Goal: Transaction & Acquisition: Purchase product/service

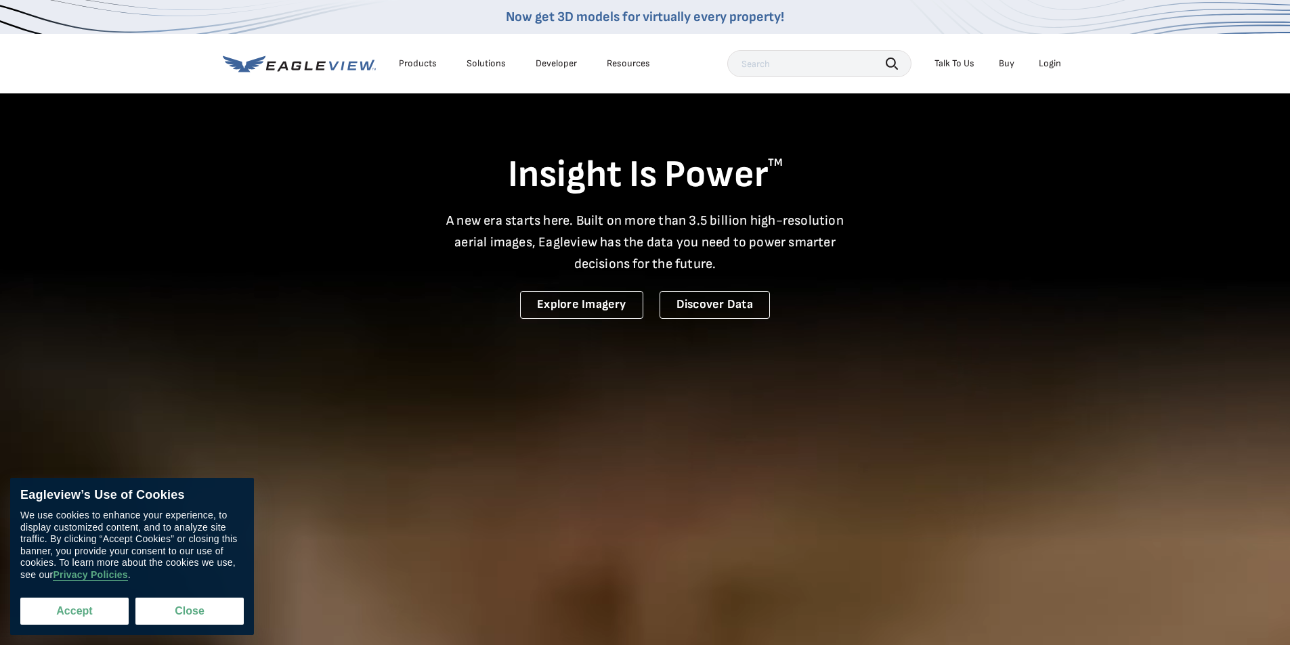
click at [84, 603] on button "Accept" at bounding box center [74, 611] width 108 height 27
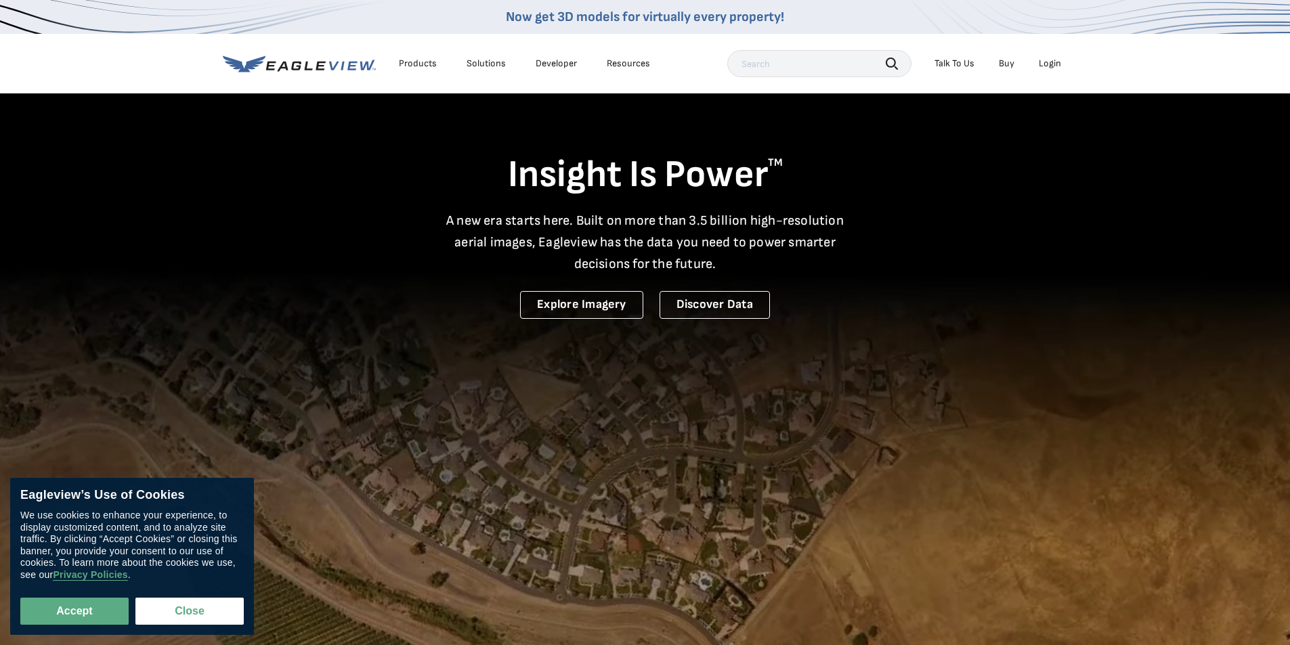
checkbox input "true"
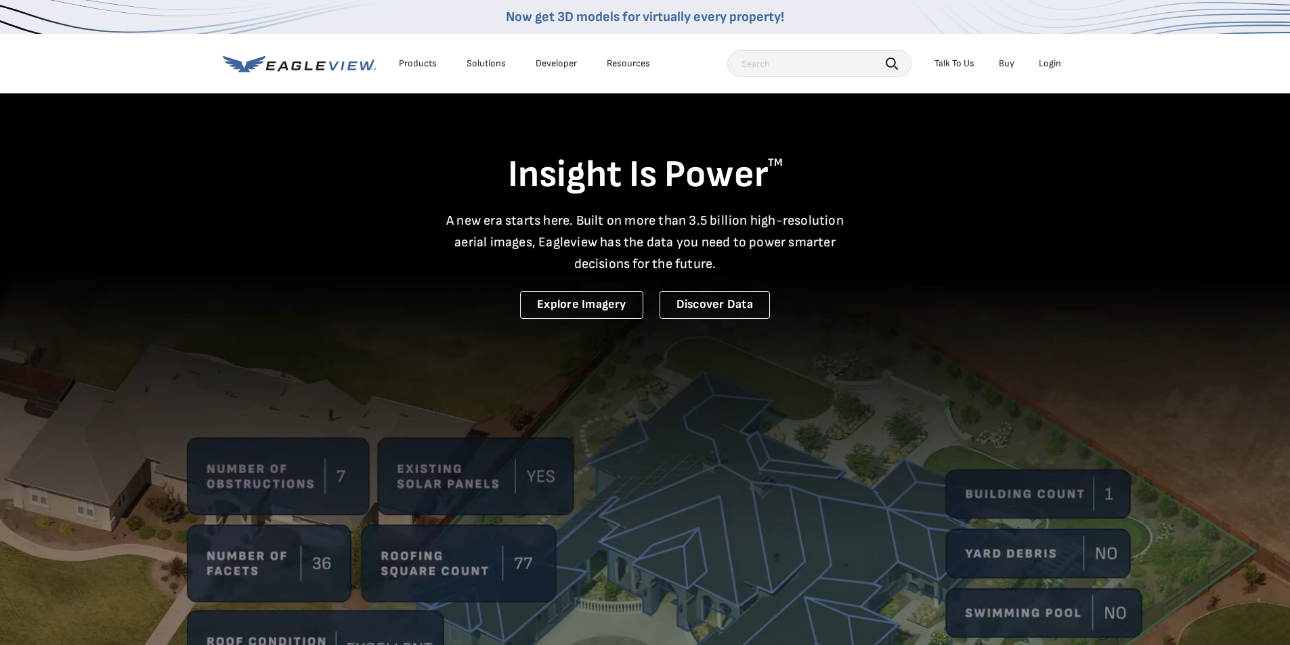
click at [1047, 63] on div "Login" at bounding box center [1050, 64] width 22 height 12
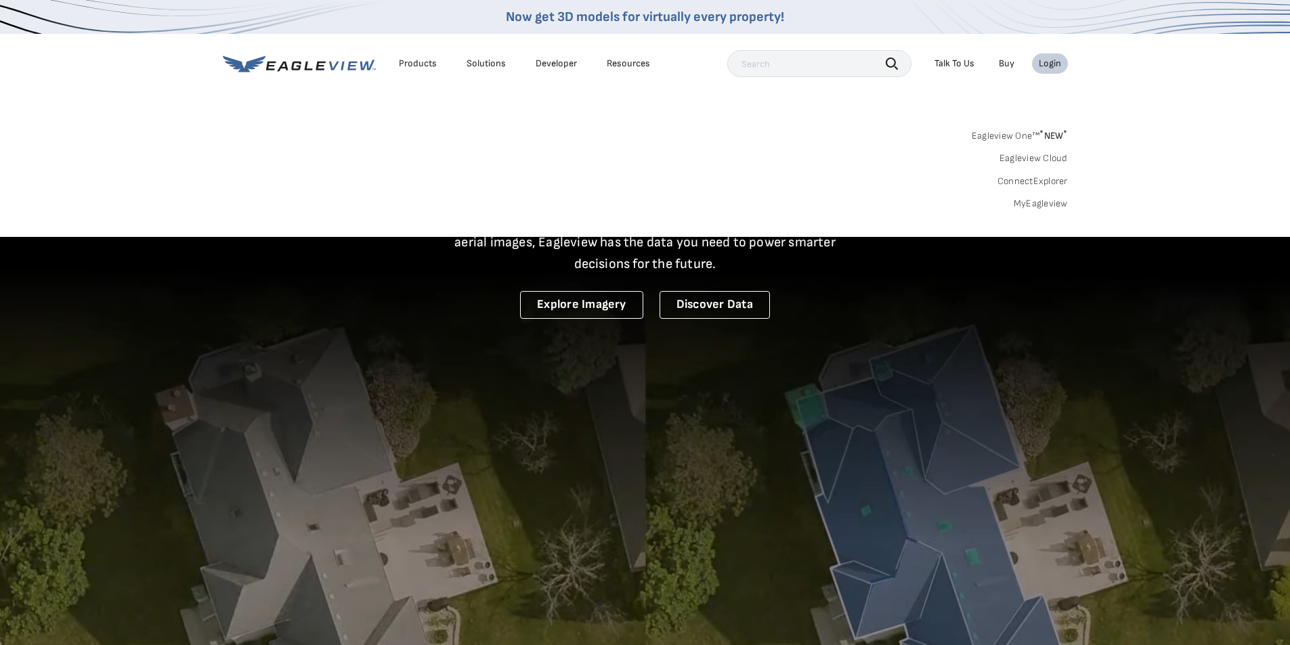
click at [1050, 64] on div "Login" at bounding box center [1050, 64] width 22 height 12
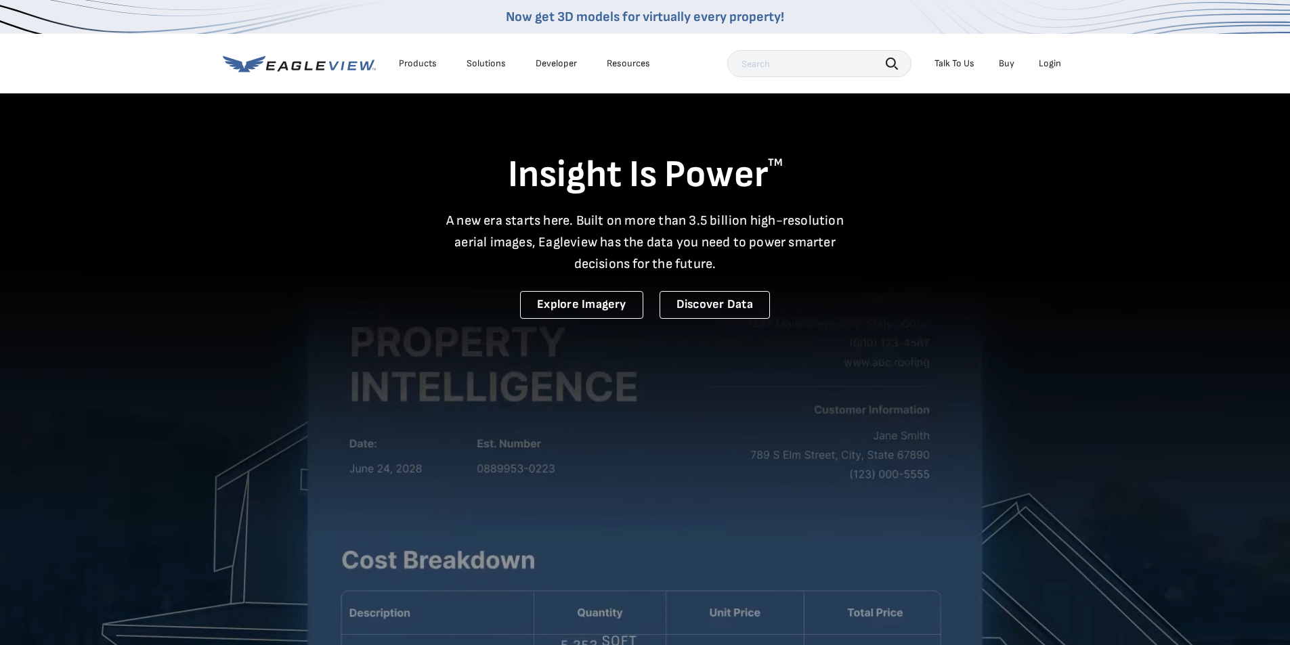
click at [1045, 64] on div "Login" at bounding box center [1050, 64] width 22 height 12
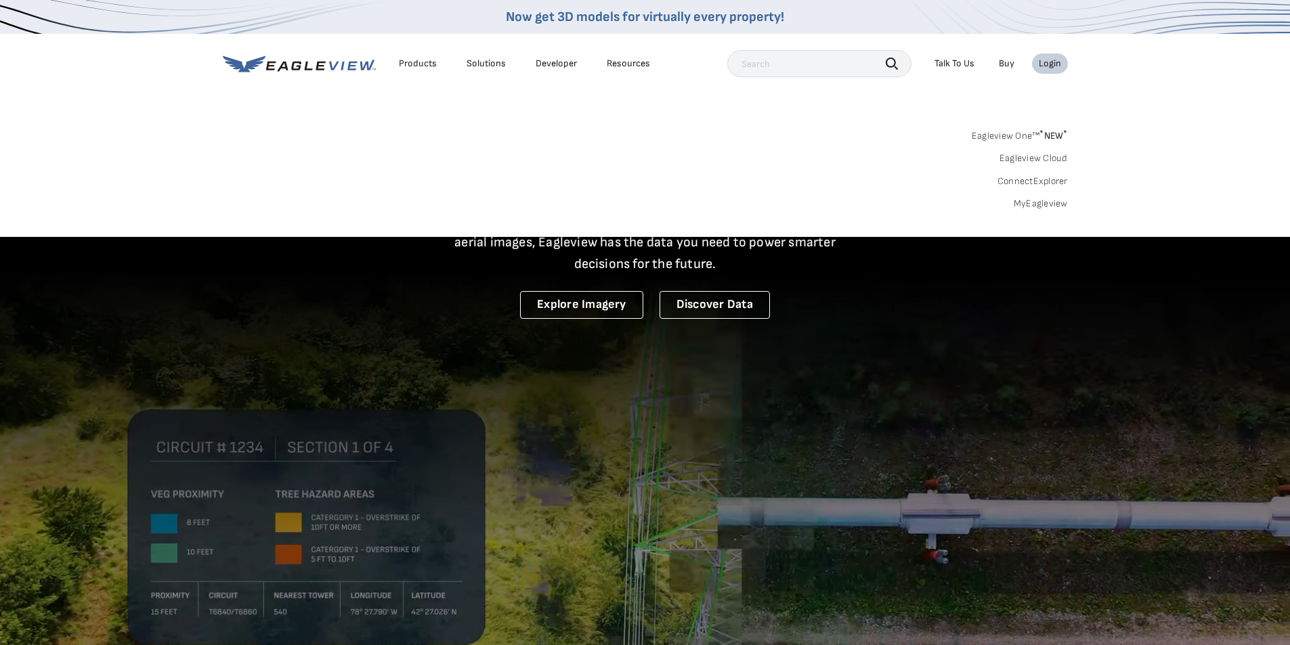
click at [1046, 205] on link "MyEagleview" at bounding box center [1041, 204] width 54 height 12
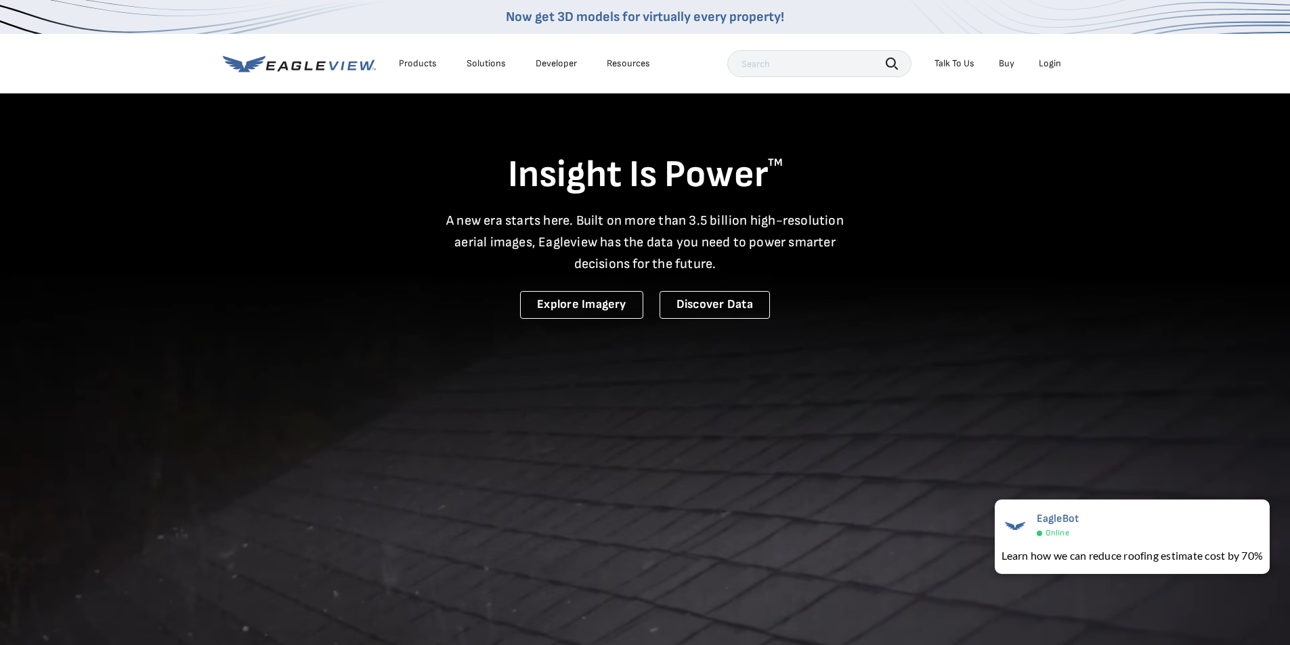
click at [1052, 65] on div "Login" at bounding box center [1050, 64] width 22 height 12
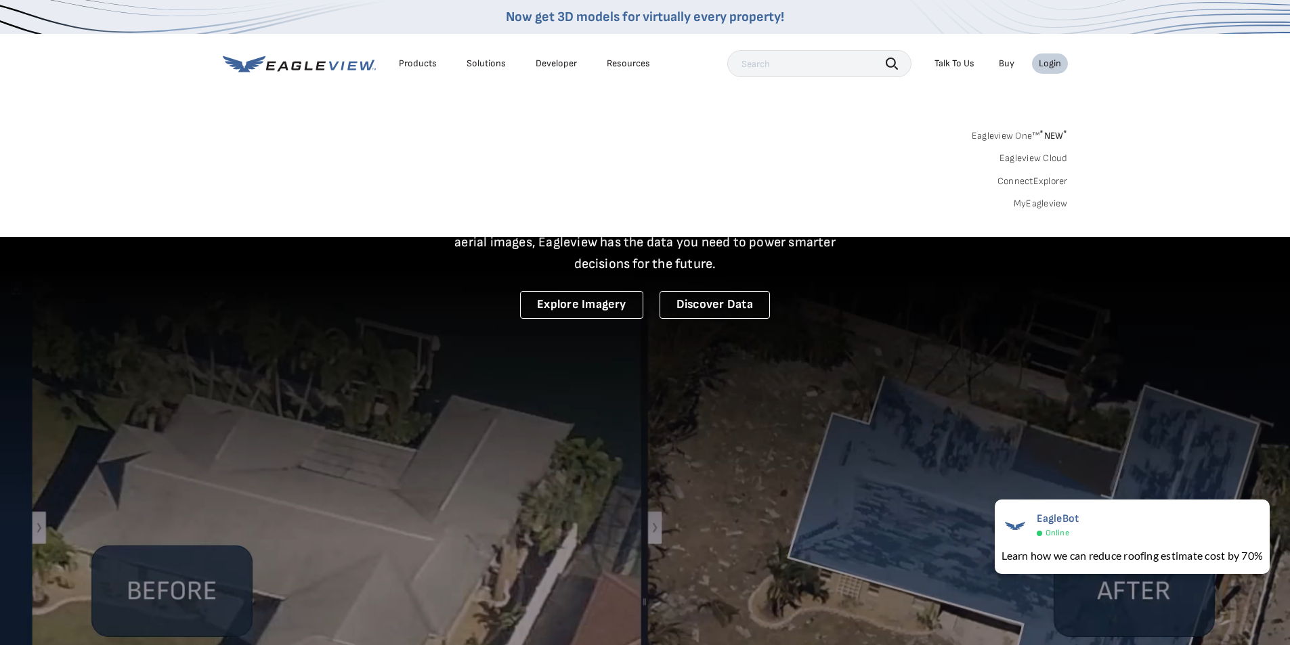
click at [1039, 205] on link "MyEagleview" at bounding box center [1041, 204] width 54 height 12
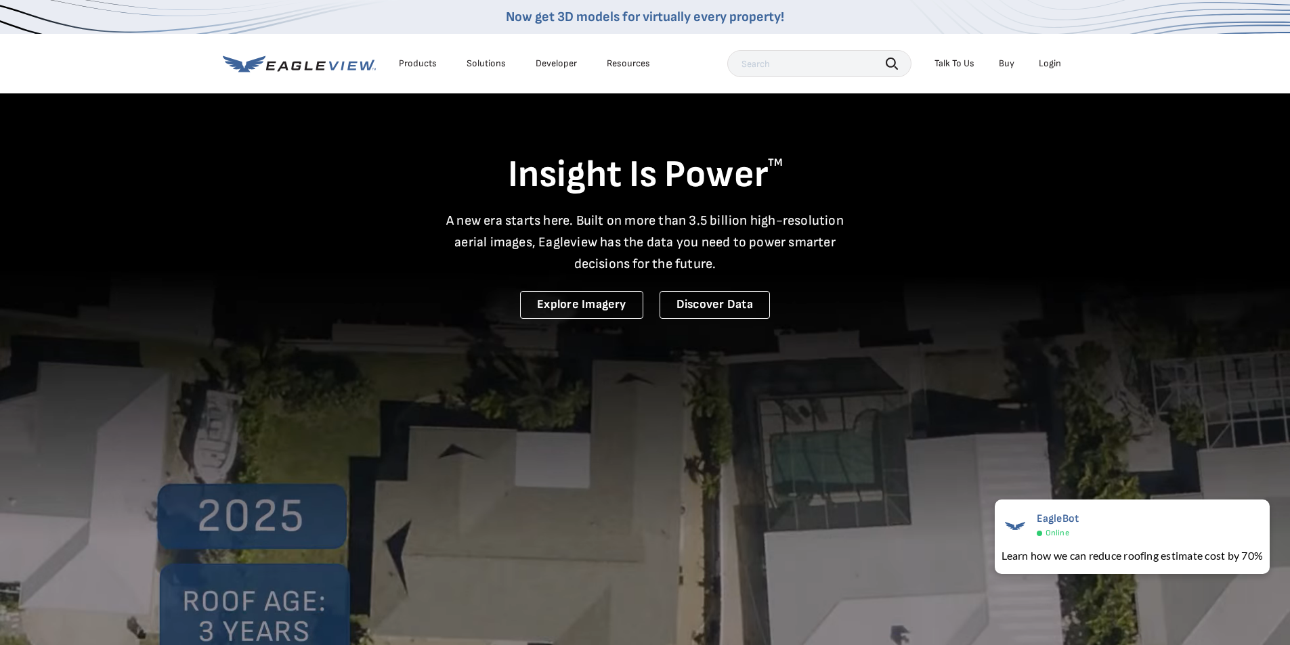
click at [1056, 62] on div "Login" at bounding box center [1050, 64] width 22 height 12
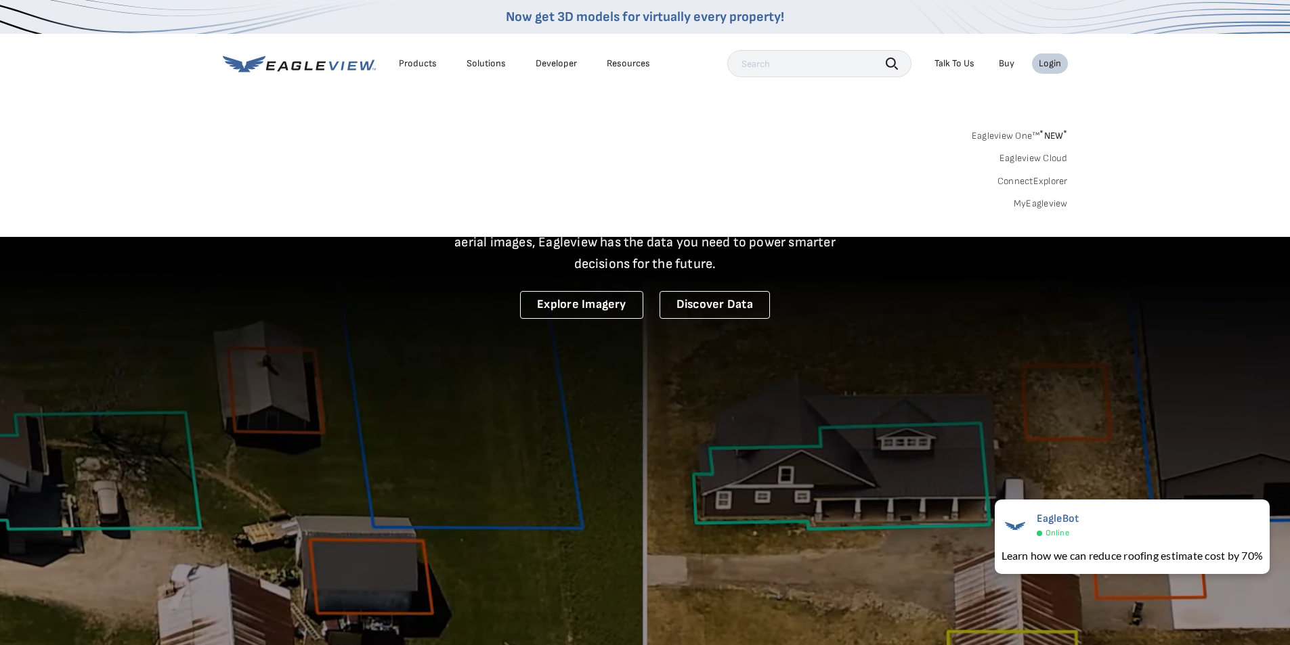
click at [1014, 135] on link "Eagleview One™ * NEW *" at bounding box center [1020, 134] width 96 height 16
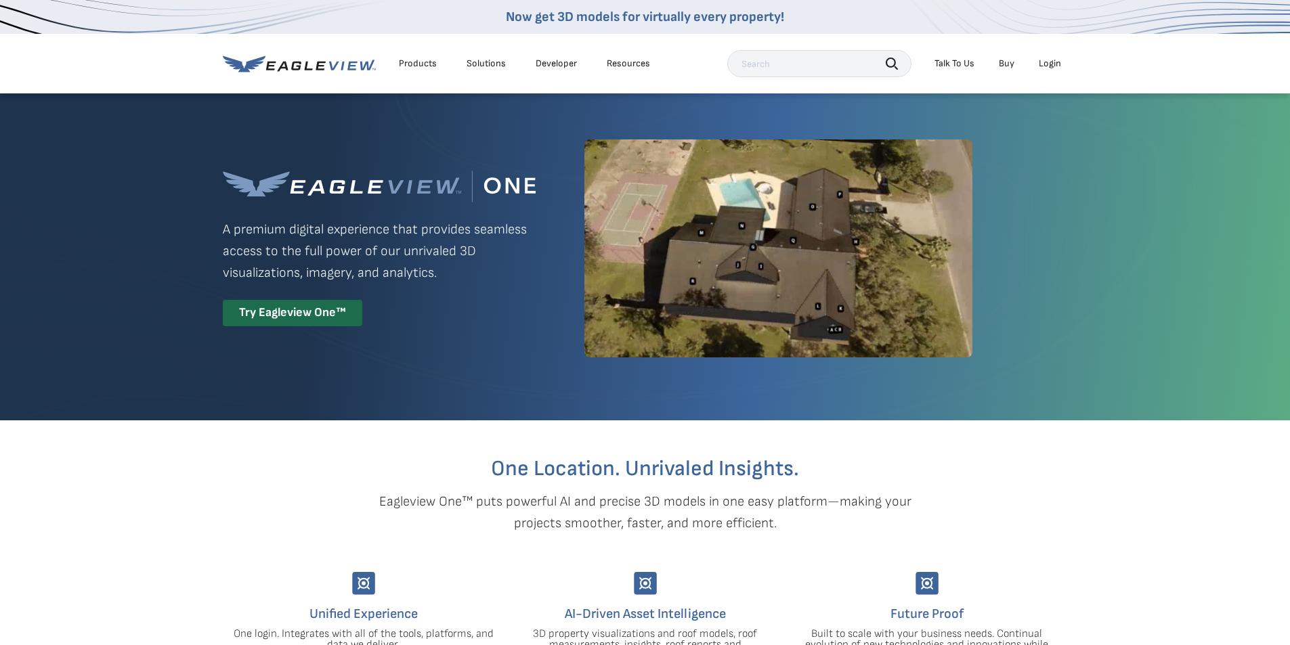
click at [1048, 63] on div "Login" at bounding box center [1050, 64] width 22 height 12
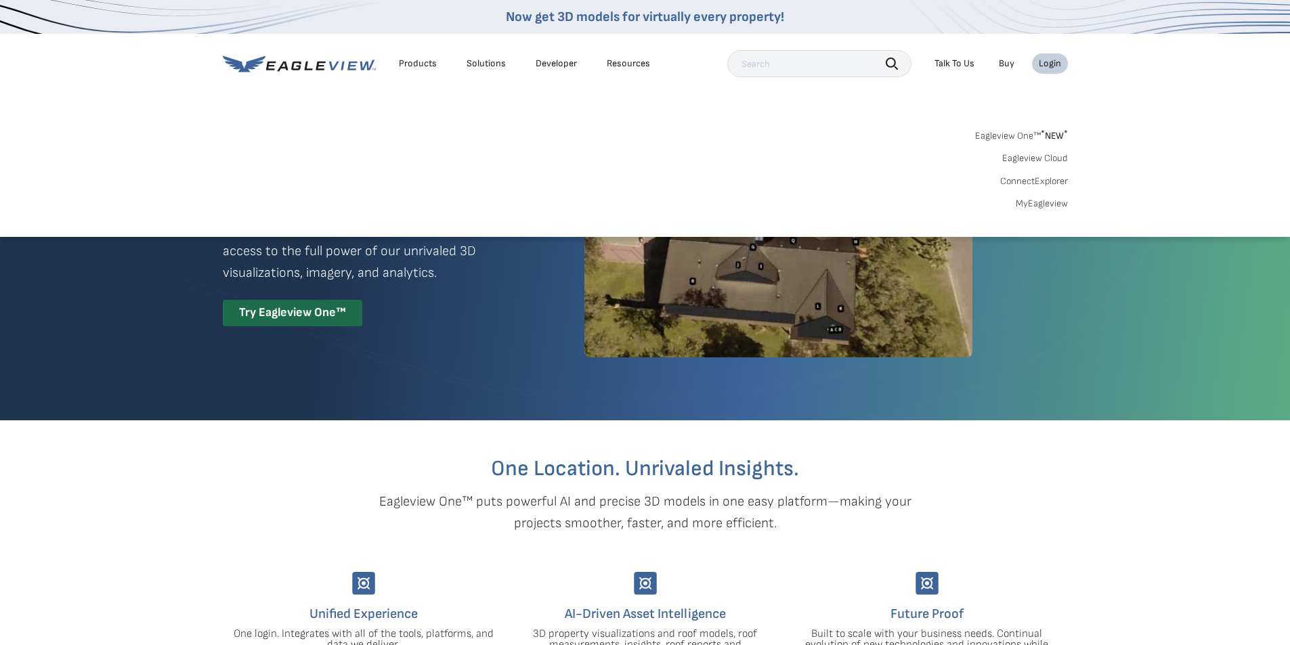
click at [999, 135] on link "Eagleview One™ * NEW *" at bounding box center [1021, 134] width 93 height 16
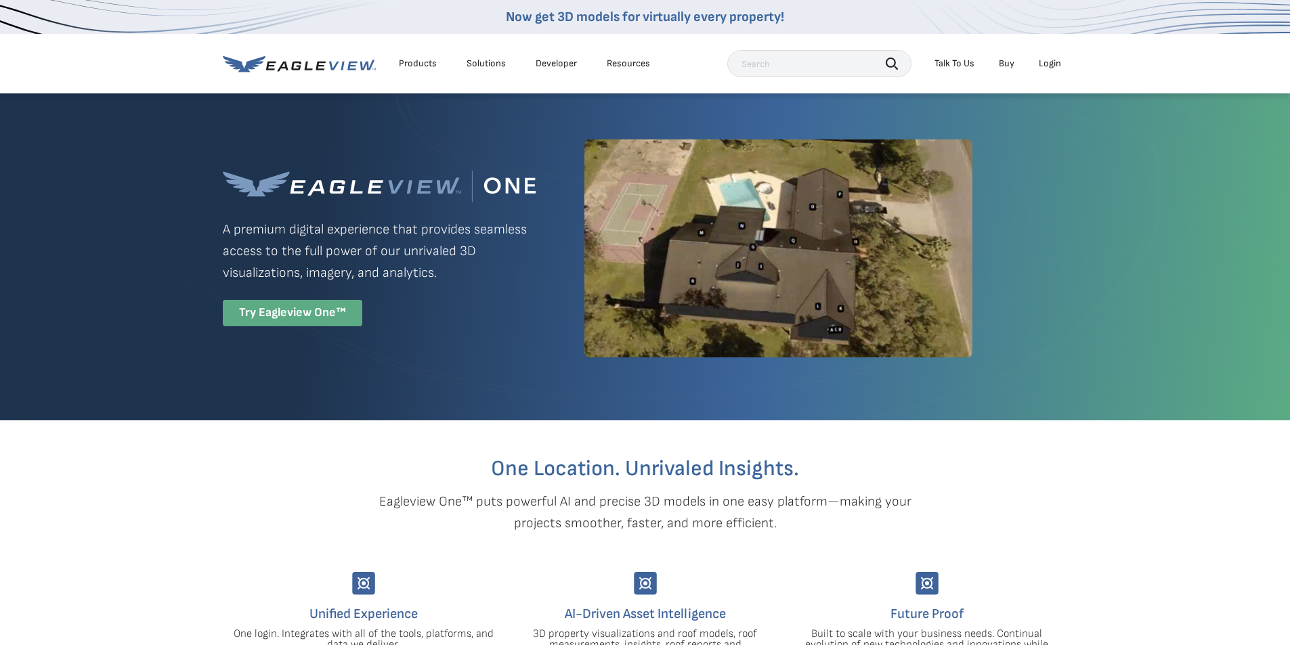
click at [260, 312] on div "Try Eagleview One™" at bounding box center [292, 313] width 139 height 26
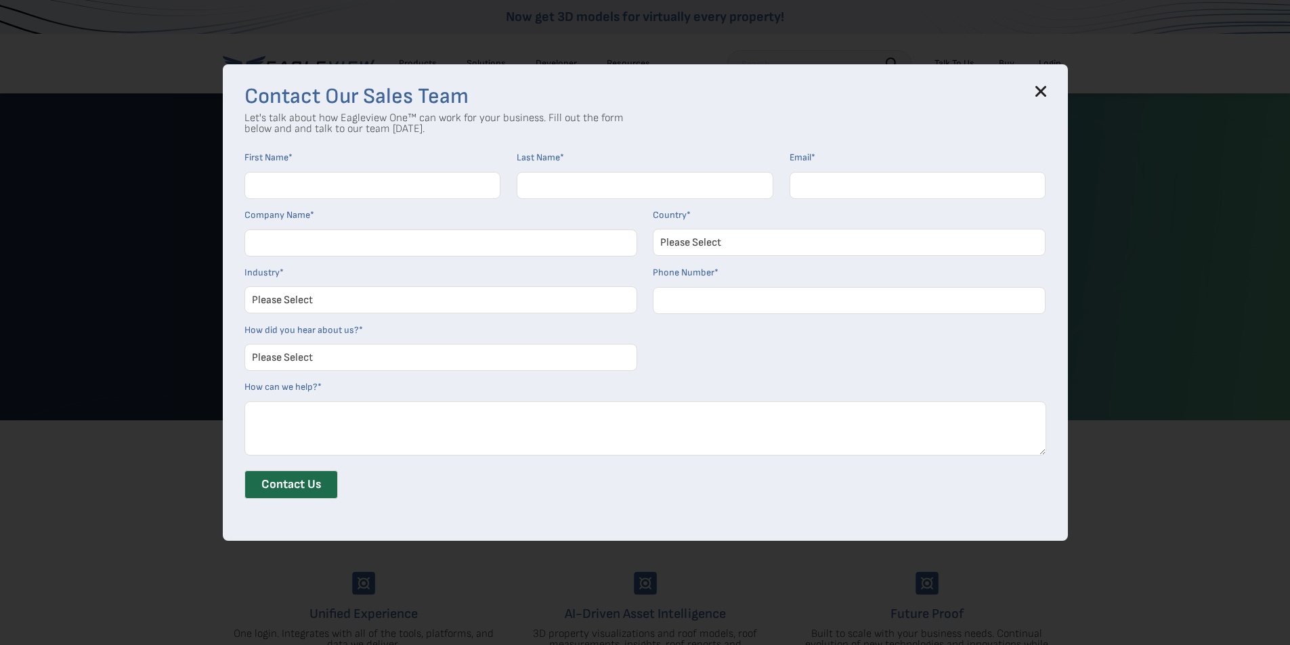
click at [1045, 89] on icon at bounding box center [1040, 91] width 11 height 11
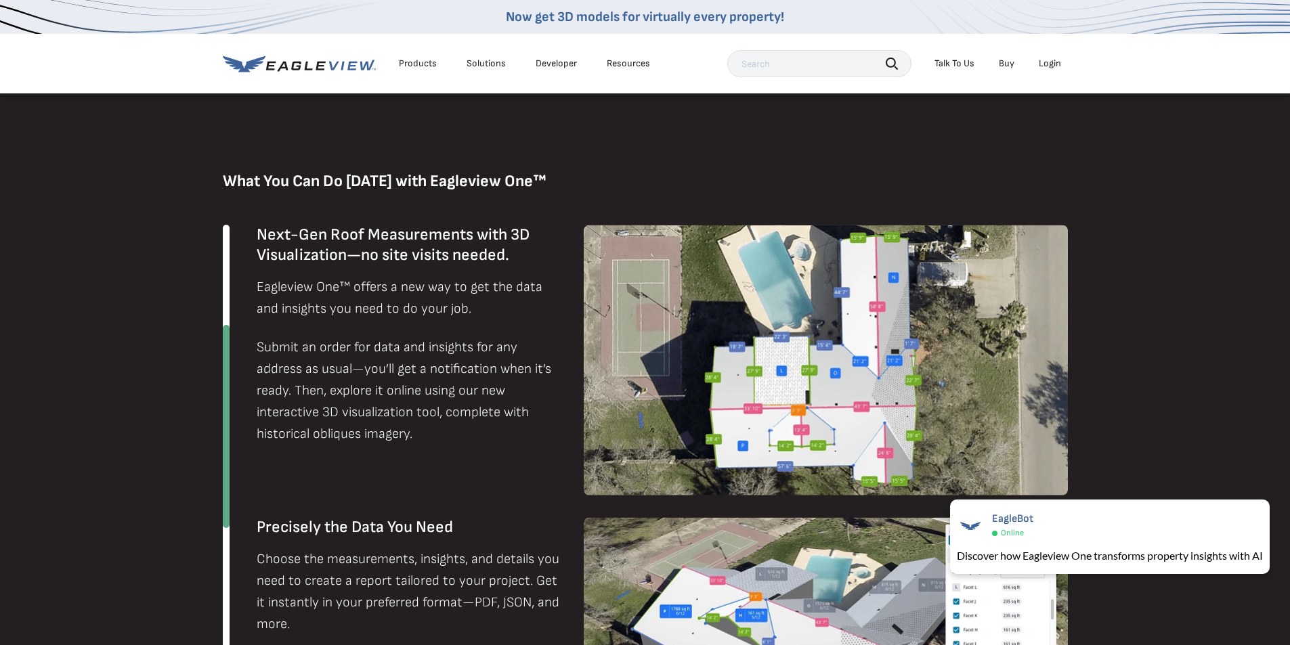
scroll to position [812, 0]
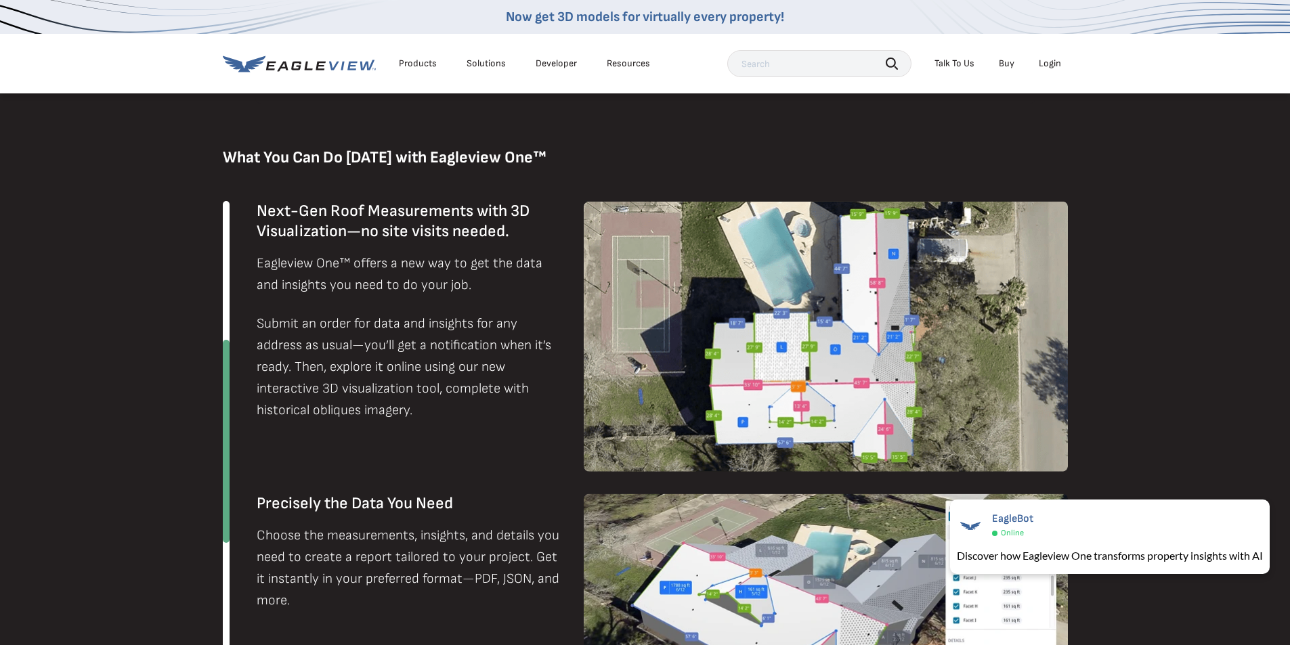
click at [935, 320] on img at bounding box center [826, 336] width 484 height 271
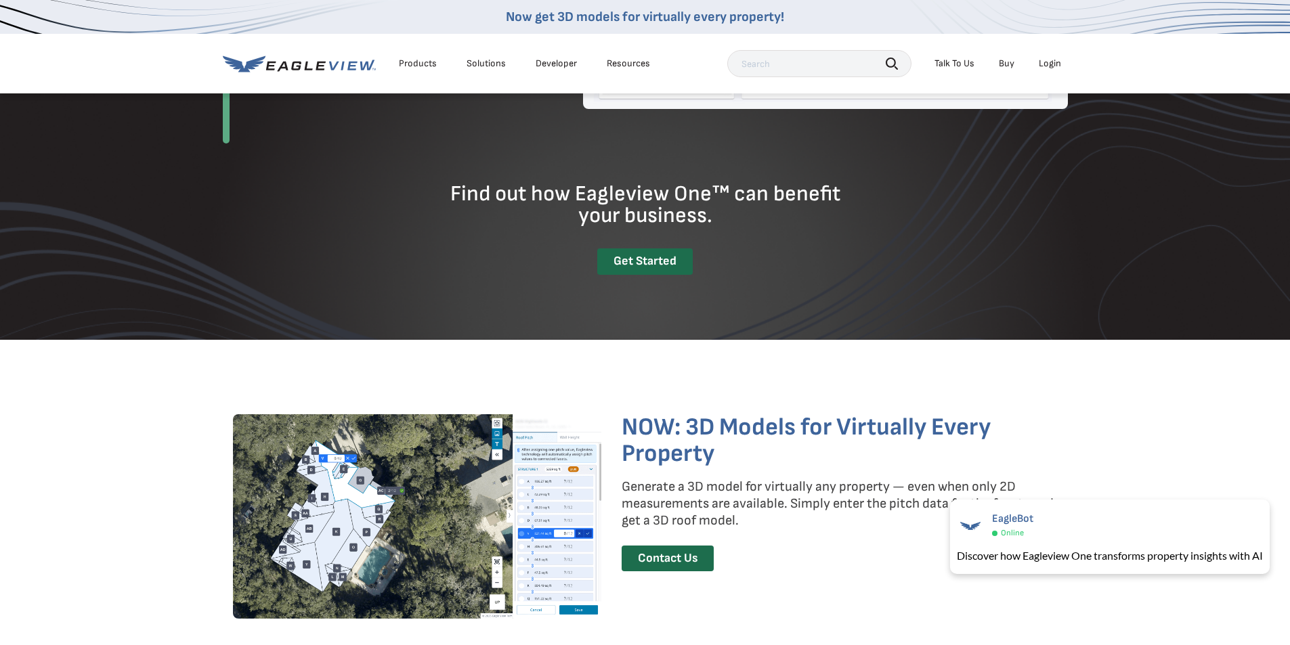
scroll to position [1828, 0]
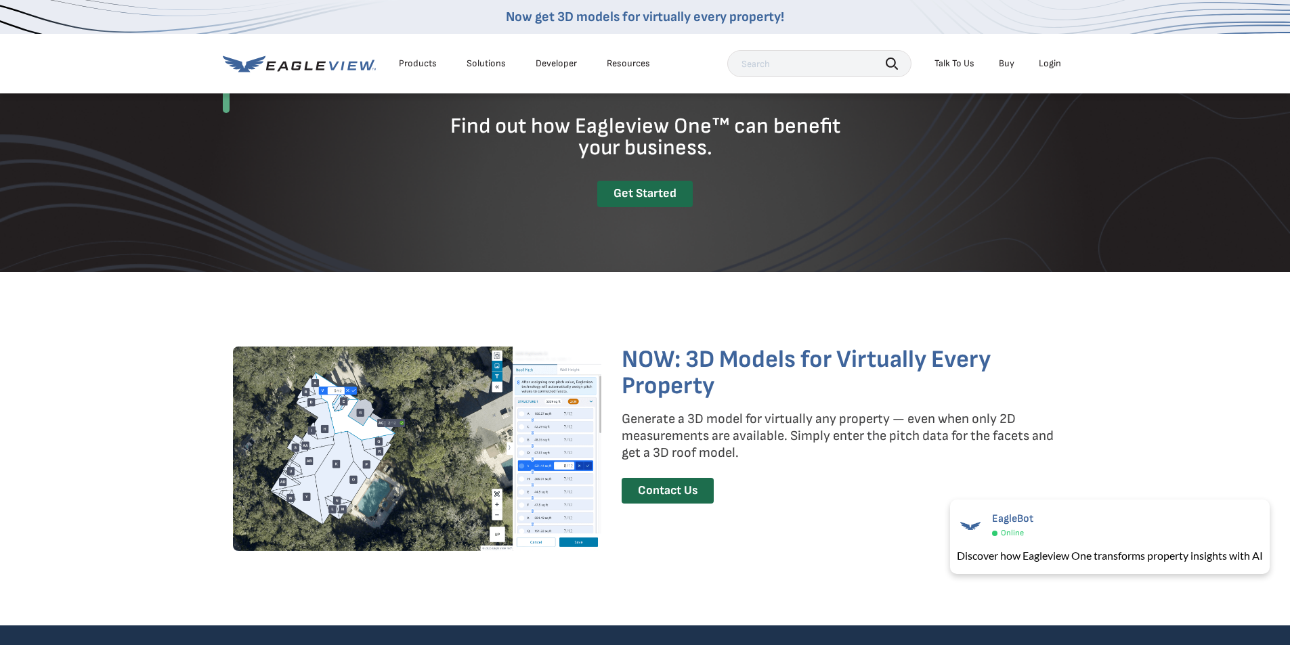
click at [433, 437] on img at bounding box center [417, 449] width 368 height 204
drag, startPoint x: 771, startPoint y: 362, endPoint x: 814, endPoint y: 381, distance: 46.7
click at [772, 362] on h3 "NOW: 3D Models for Virtually Every Property" at bounding box center [840, 373] width 436 height 53
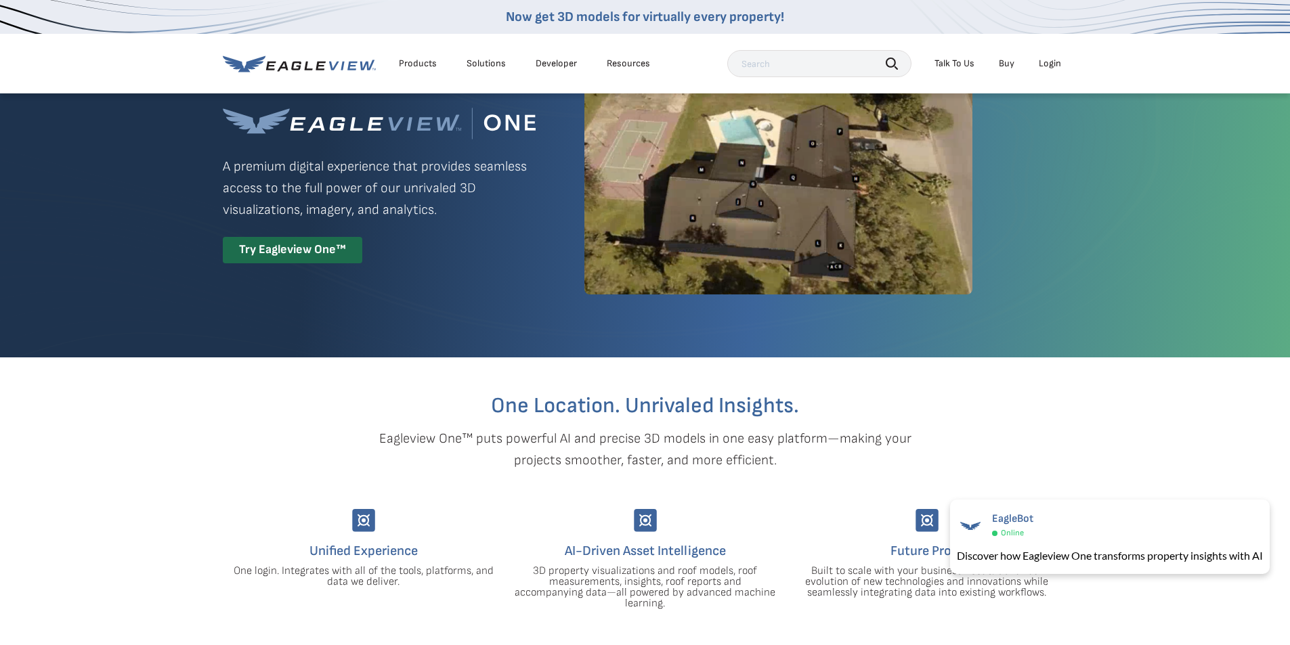
scroll to position [0, 0]
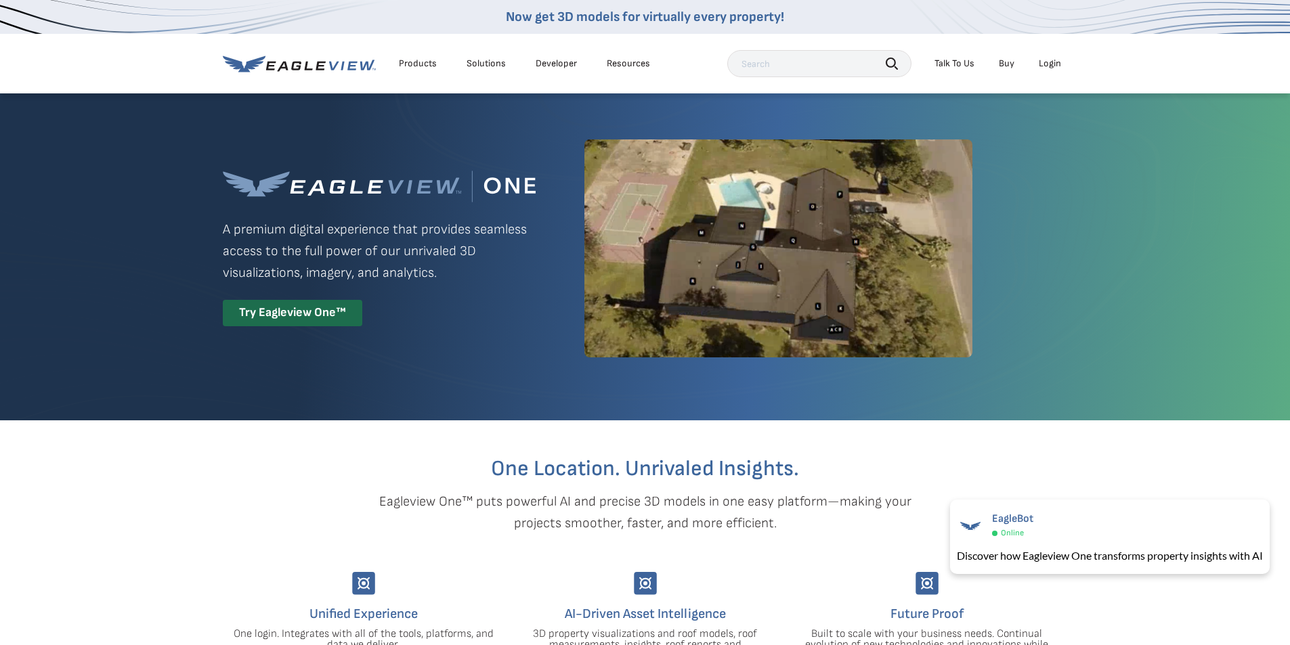
click at [1045, 62] on div "Login" at bounding box center [1050, 64] width 22 height 12
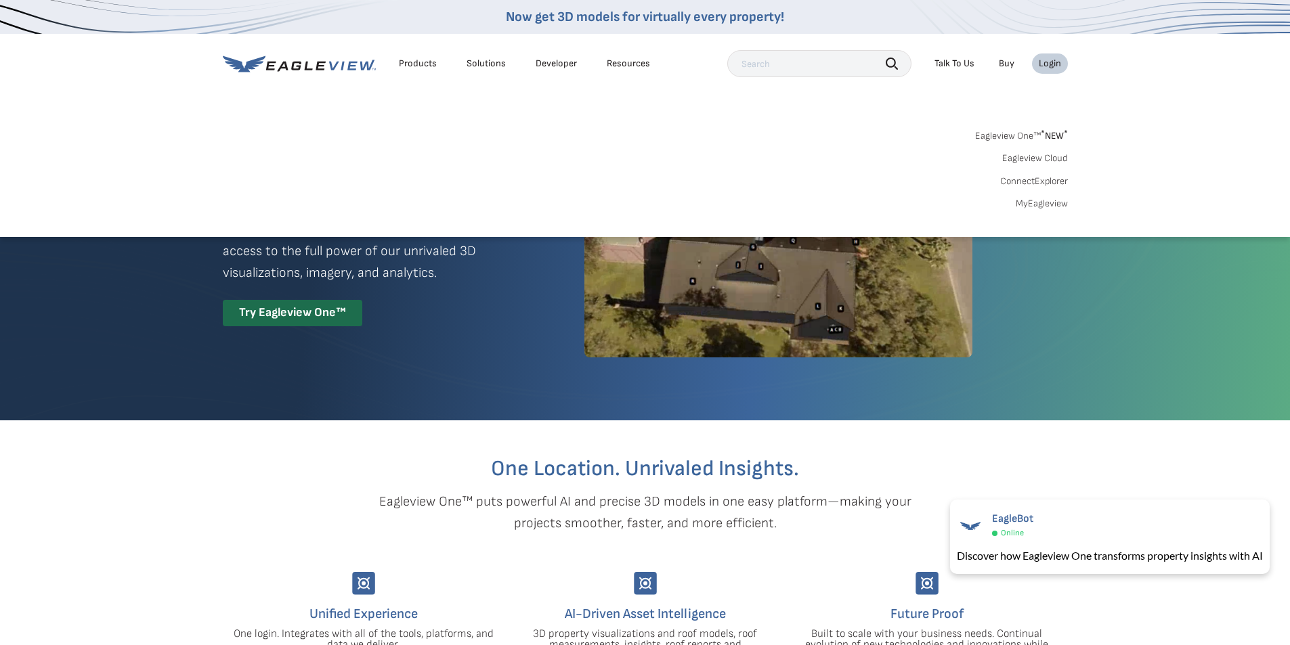
click at [1045, 203] on link "MyEagleview" at bounding box center [1042, 204] width 52 height 12
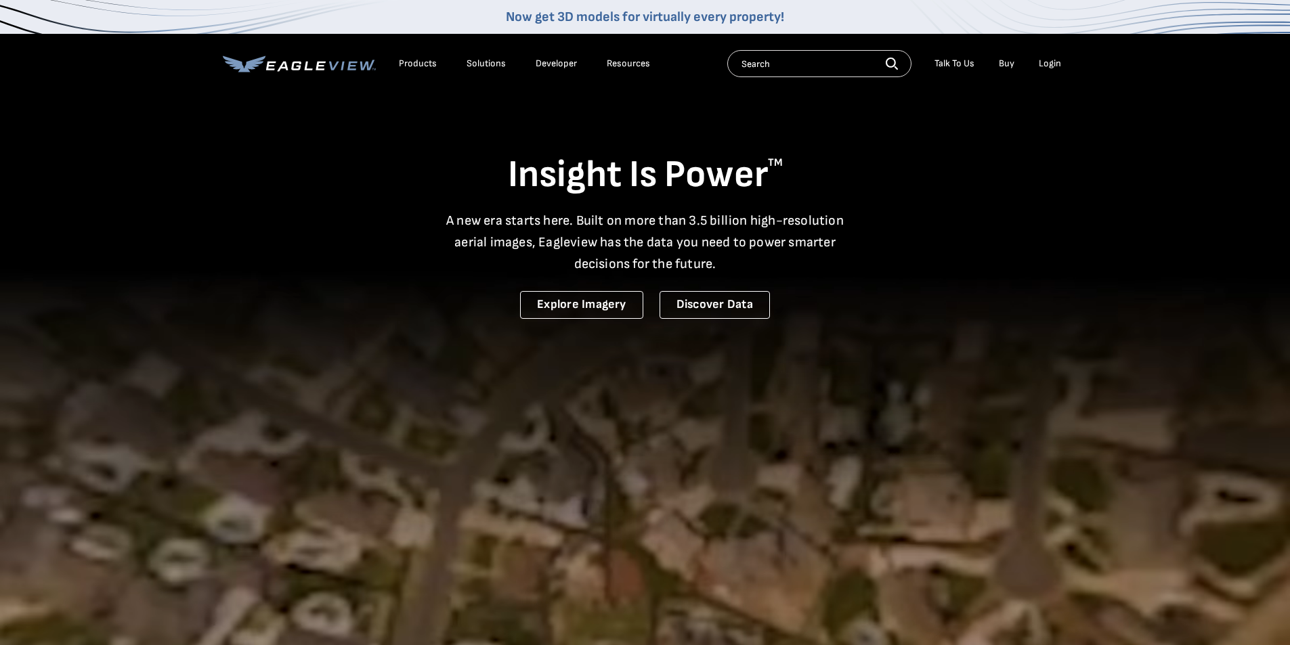
click at [1049, 66] on div "Login" at bounding box center [1050, 64] width 22 height 12
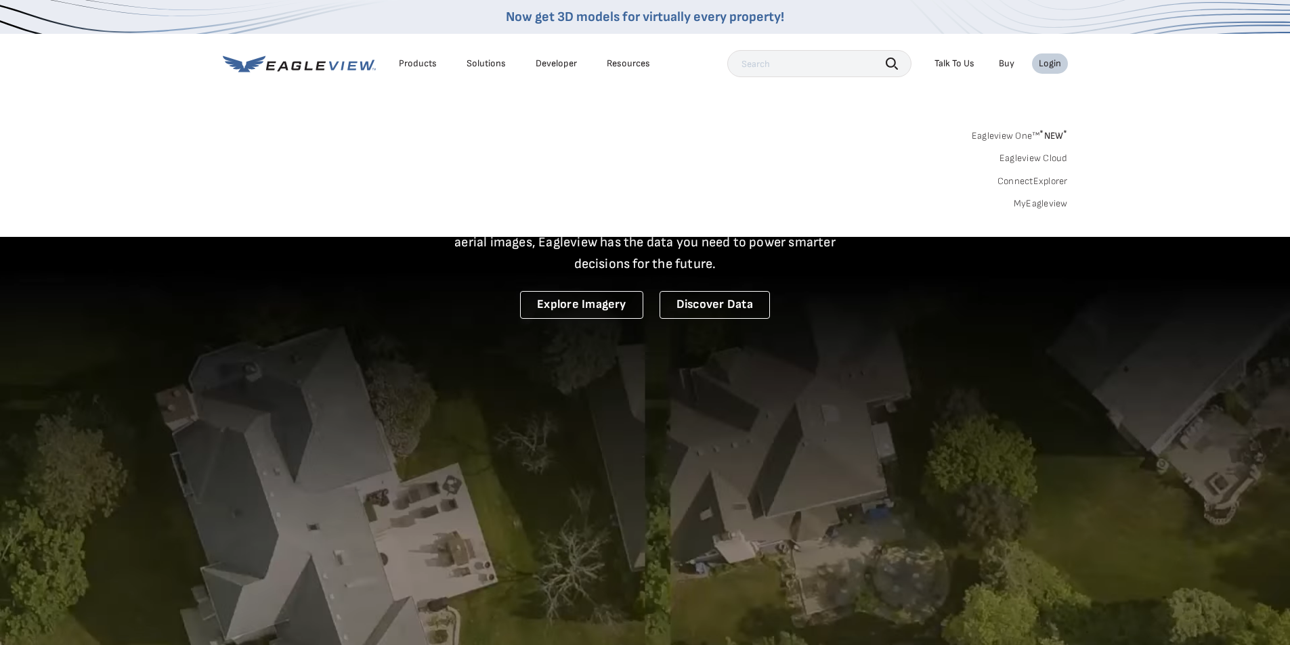
click at [1046, 206] on link "MyEagleview" at bounding box center [1041, 204] width 54 height 12
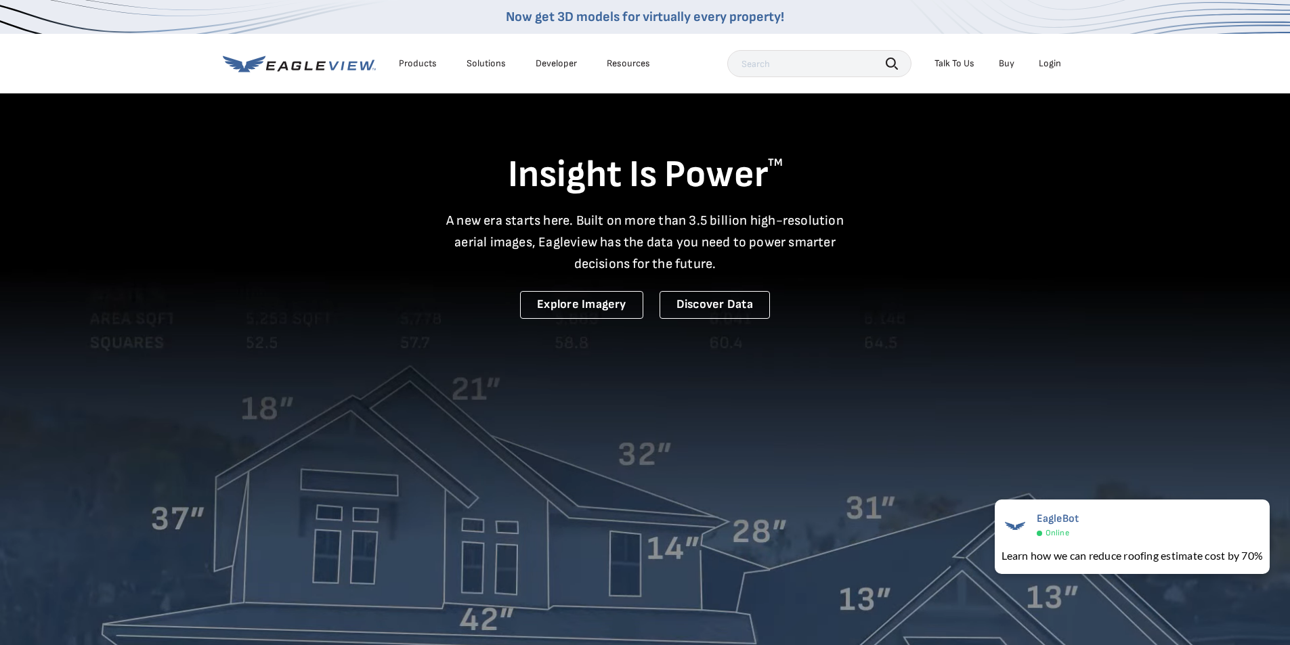
click at [1047, 65] on div "Login" at bounding box center [1050, 64] width 22 height 12
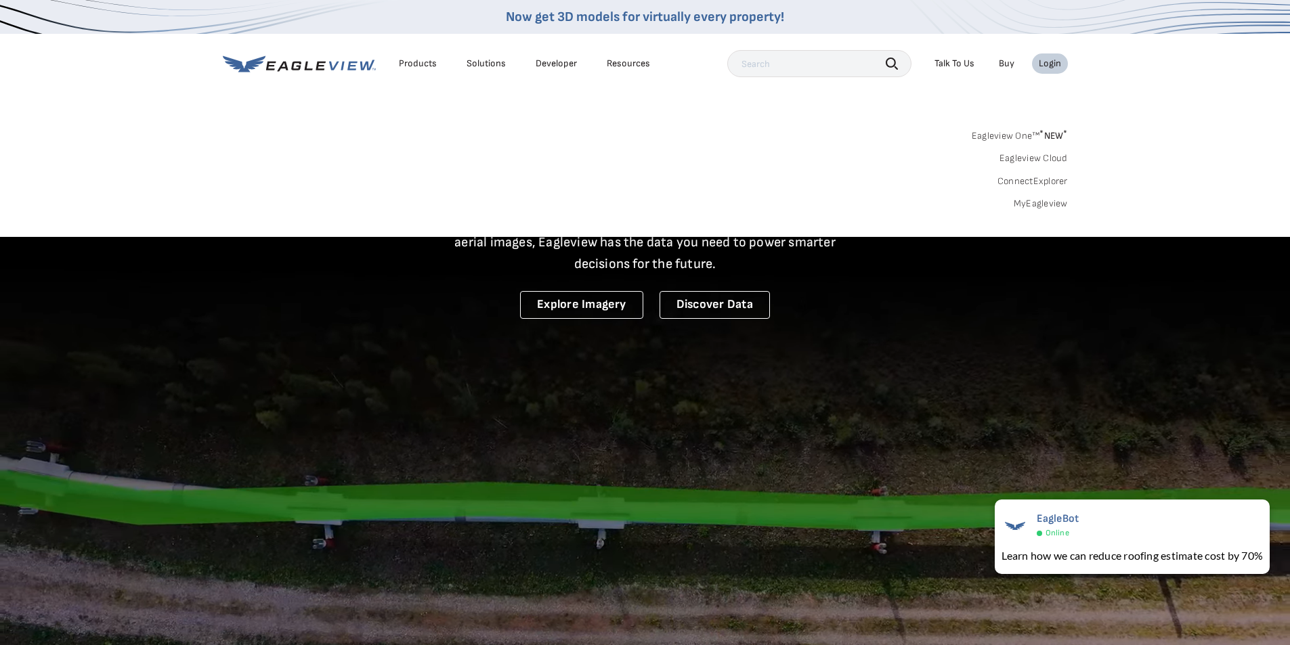
click at [1036, 209] on link "MyEagleview" at bounding box center [1041, 204] width 54 height 12
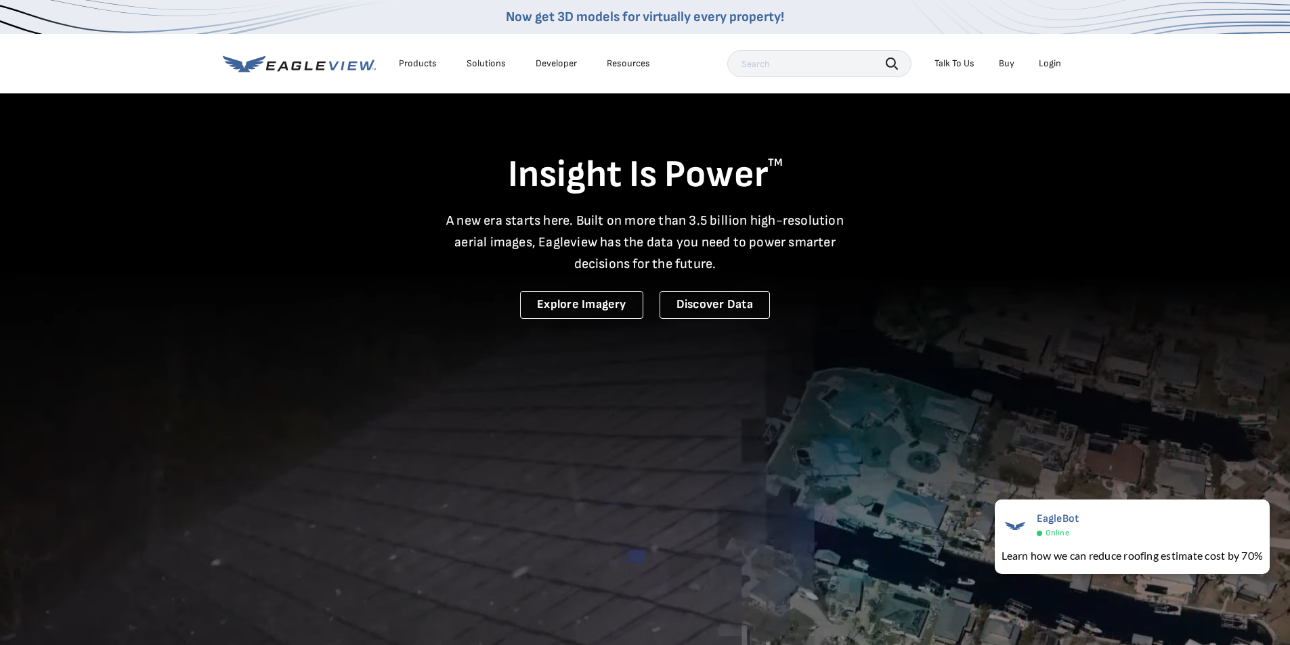
click at [1051, 64] on div "Login" at bounding box center [1050, 64] width 22 height 12
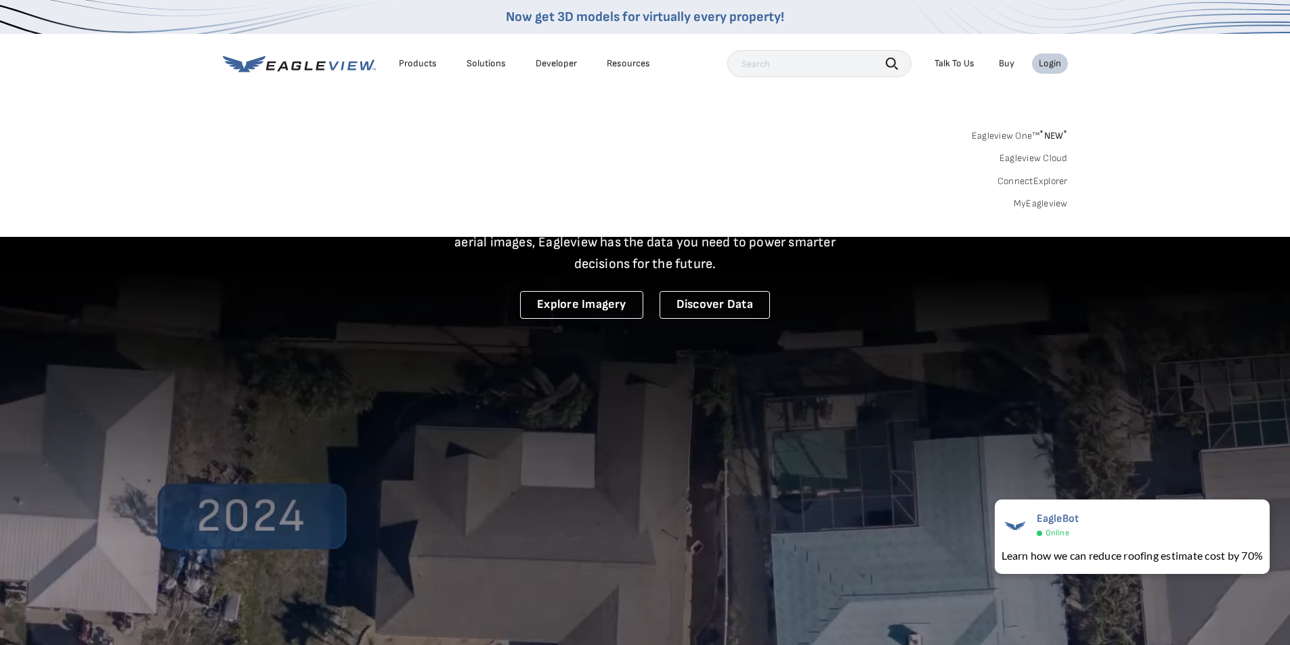
click at [1018, 134] on link "Eagleview One™ * NEW *" at bounding box center [1020, 134] width 96 height 16
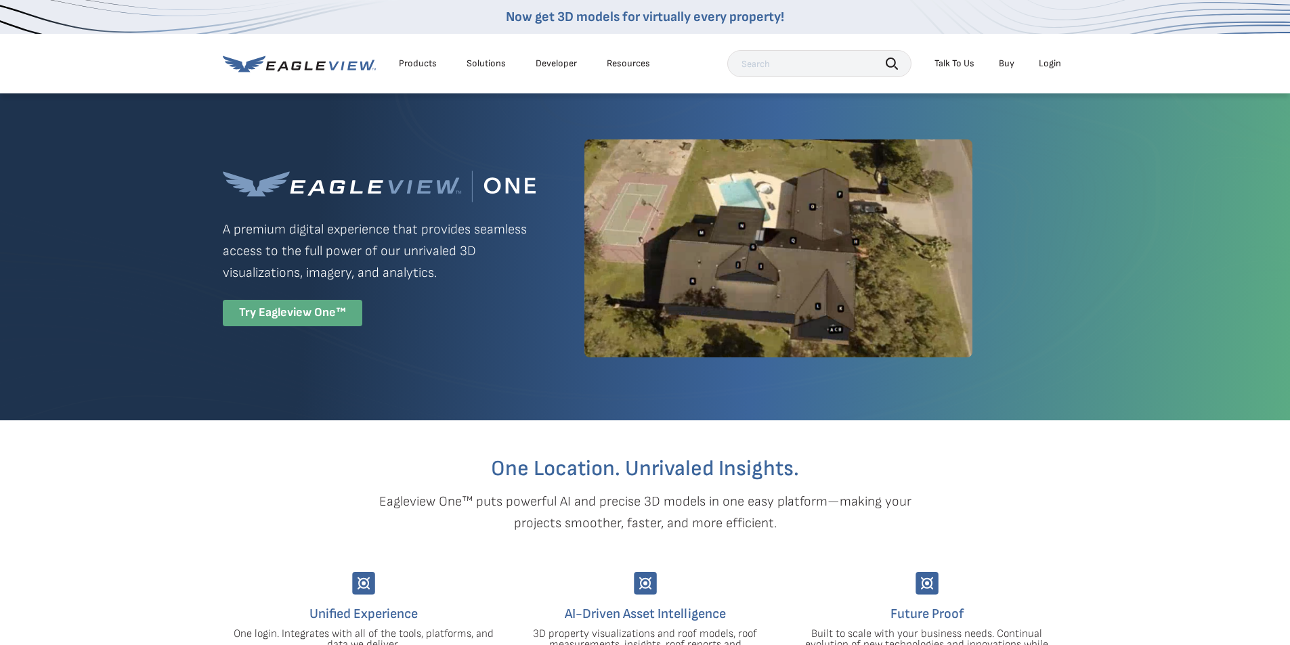
click at [322, 308] on div "Try Eagleview One™" at bounding box center [292, 313] width 139 height 26
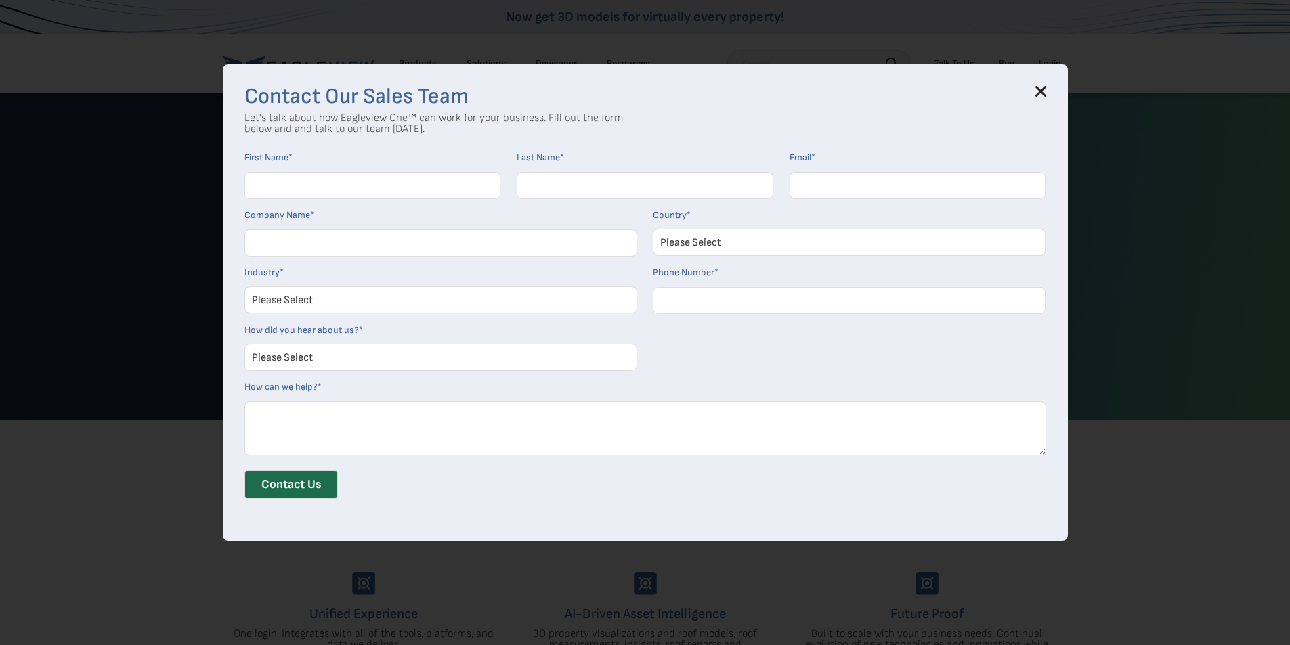
click at [1043, 92] on icon at bounding box center [1040, 91] width 11 height 11
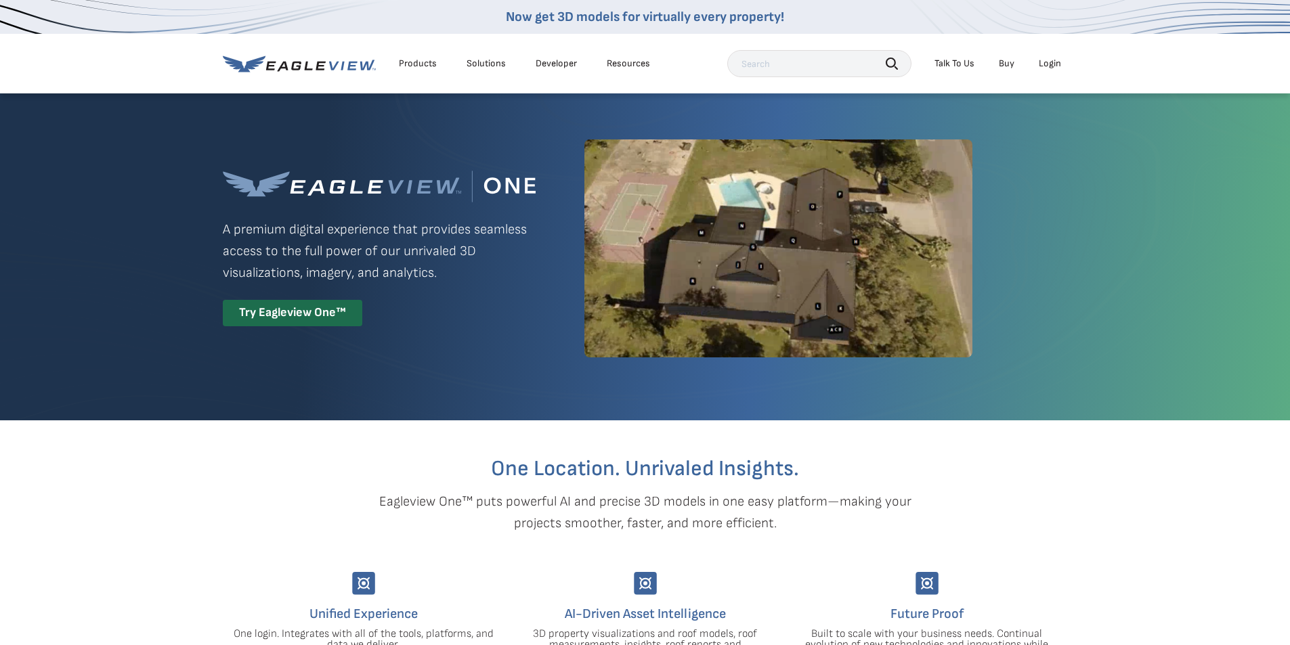
click at [1052, 64] on div "Login" at bounding box center [1050, 64] width 22 height 12
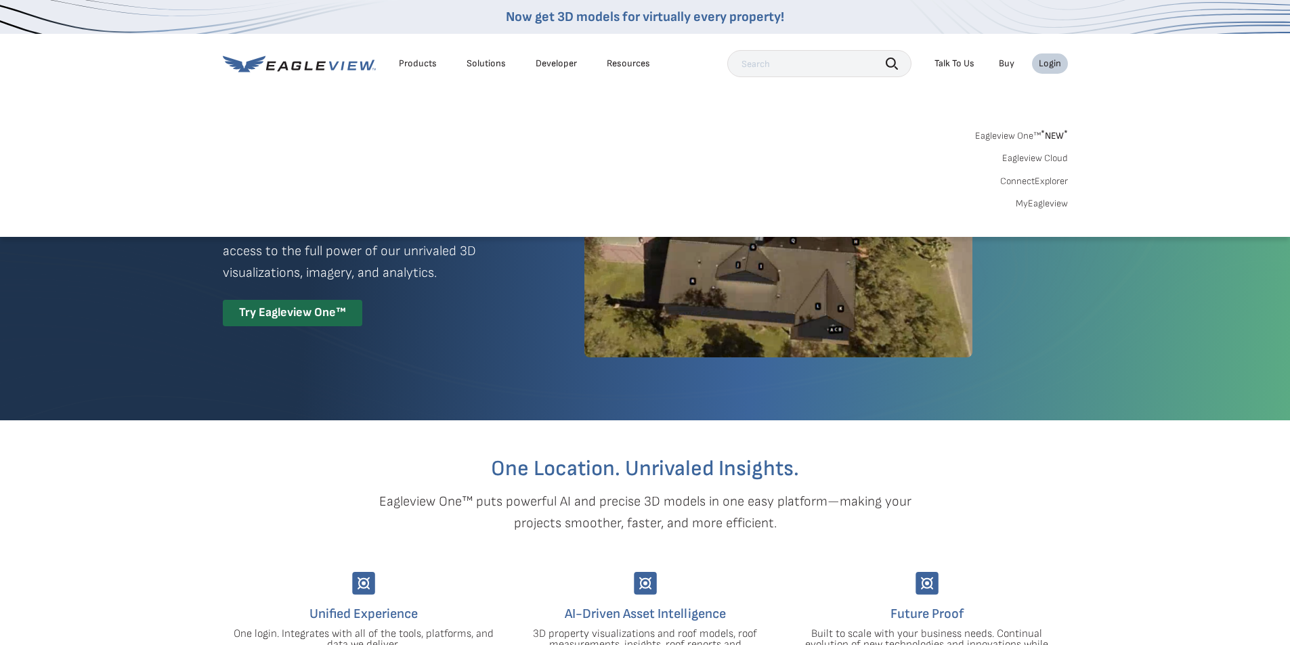
click at [1047, 202] on link "MyEagleview" at bounding box center [1042, 204] width 52 height 12
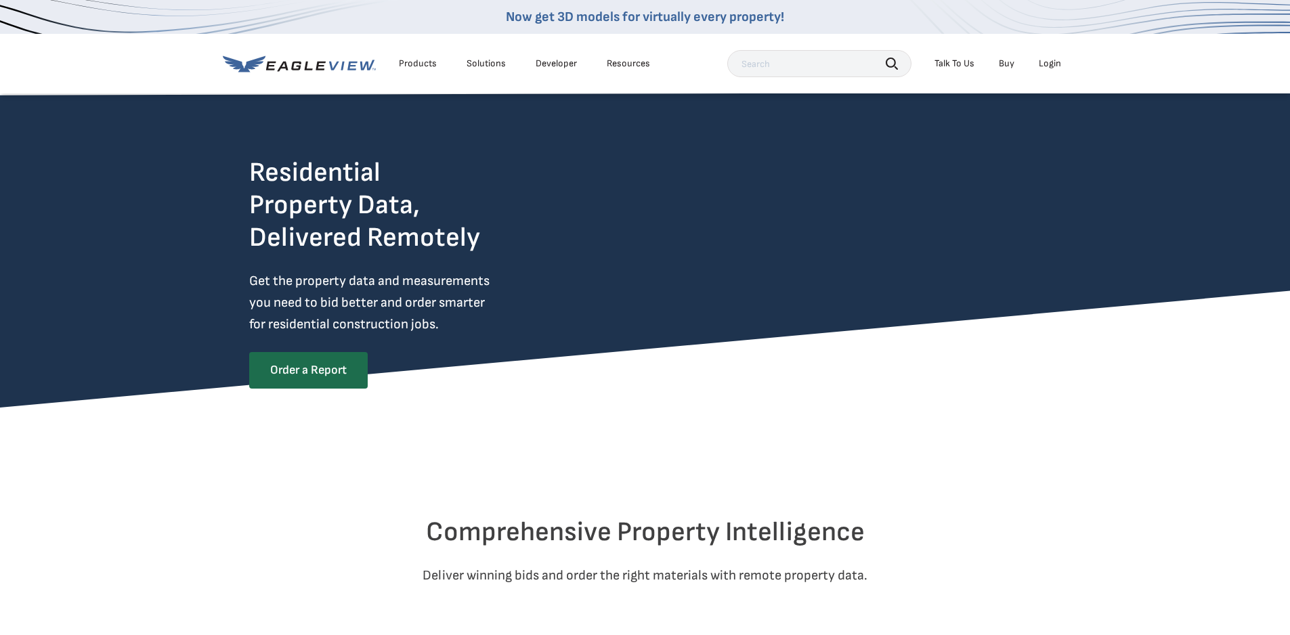
click at [1057, 64] on div "Login" at bounding box center [1050, 64] width 22 height 12
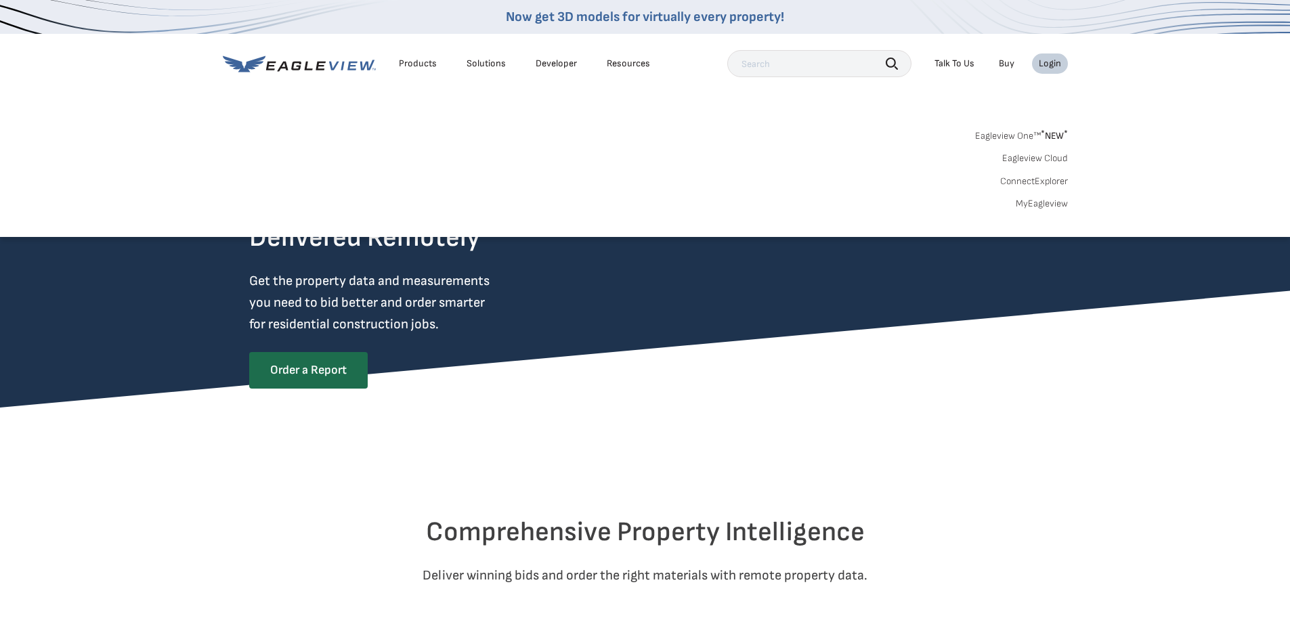
click at [1045, 200] on link "MyEagleview" at bounding box center [1042, 204] width 52 height 12
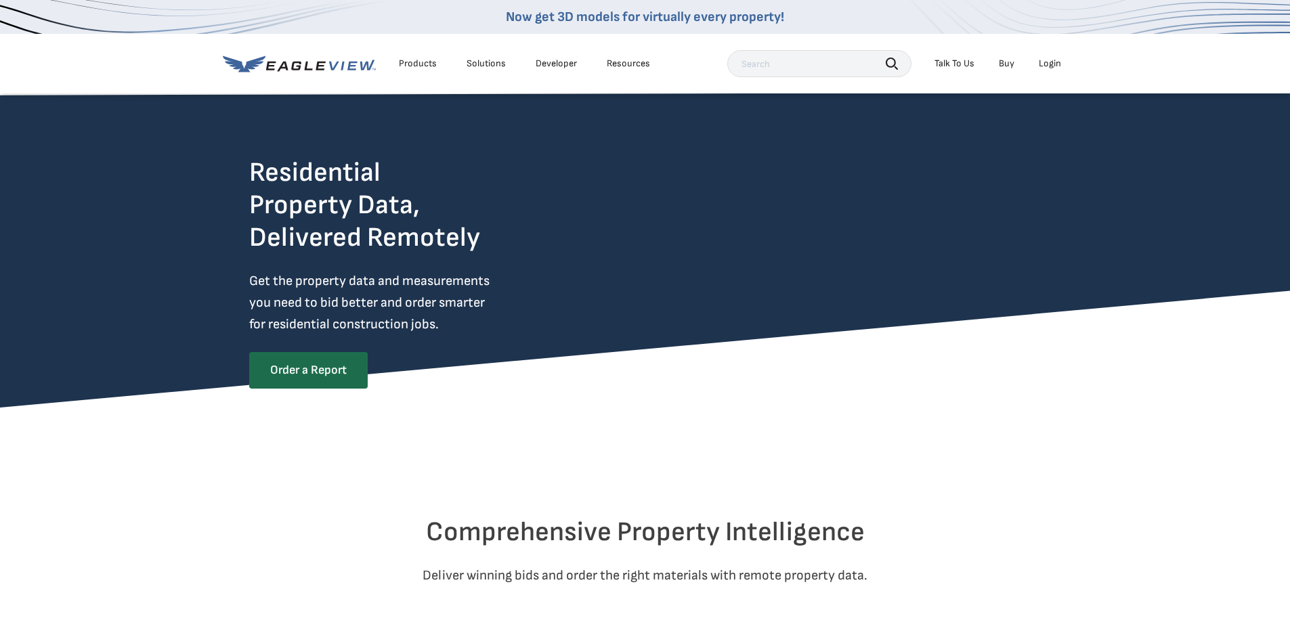
click at [1061, 56] on li "Login" at bounding box center [1050, 63] width 36 height 20
click at [1058, 66] on div "Login" at bounding box center [1050, 64] width 22 height 12
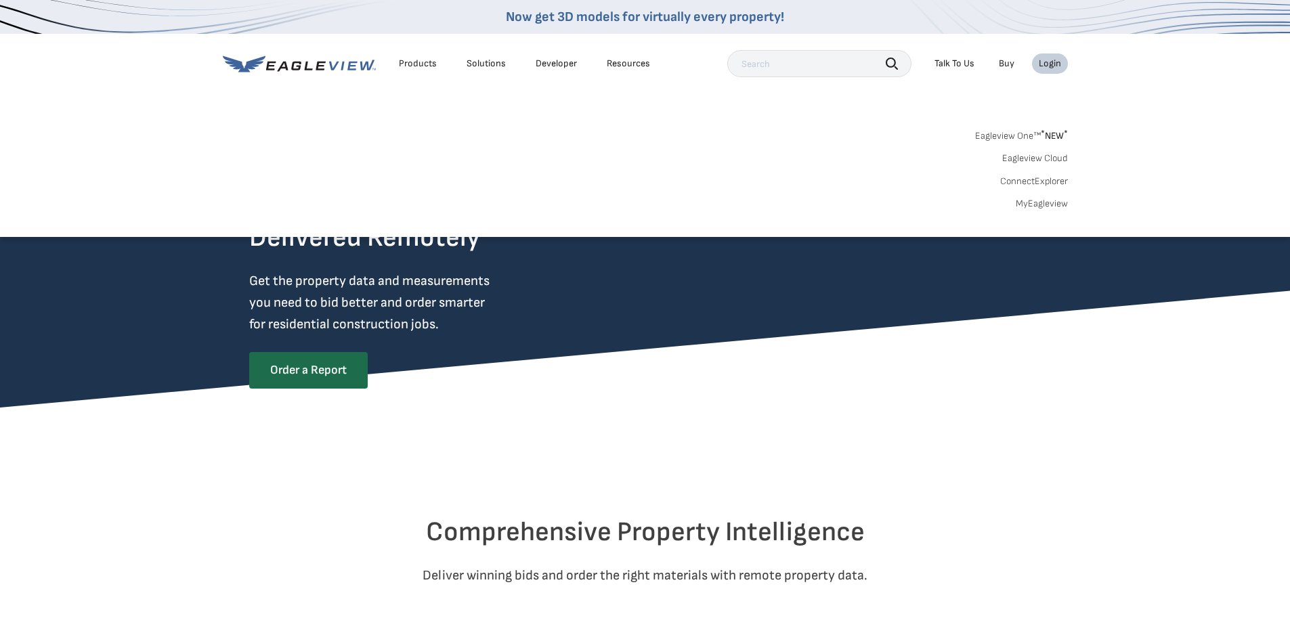
click at [1048, 184] on link "ConnectExplorer" at bounding box center [1034, 181] width 68 height 12
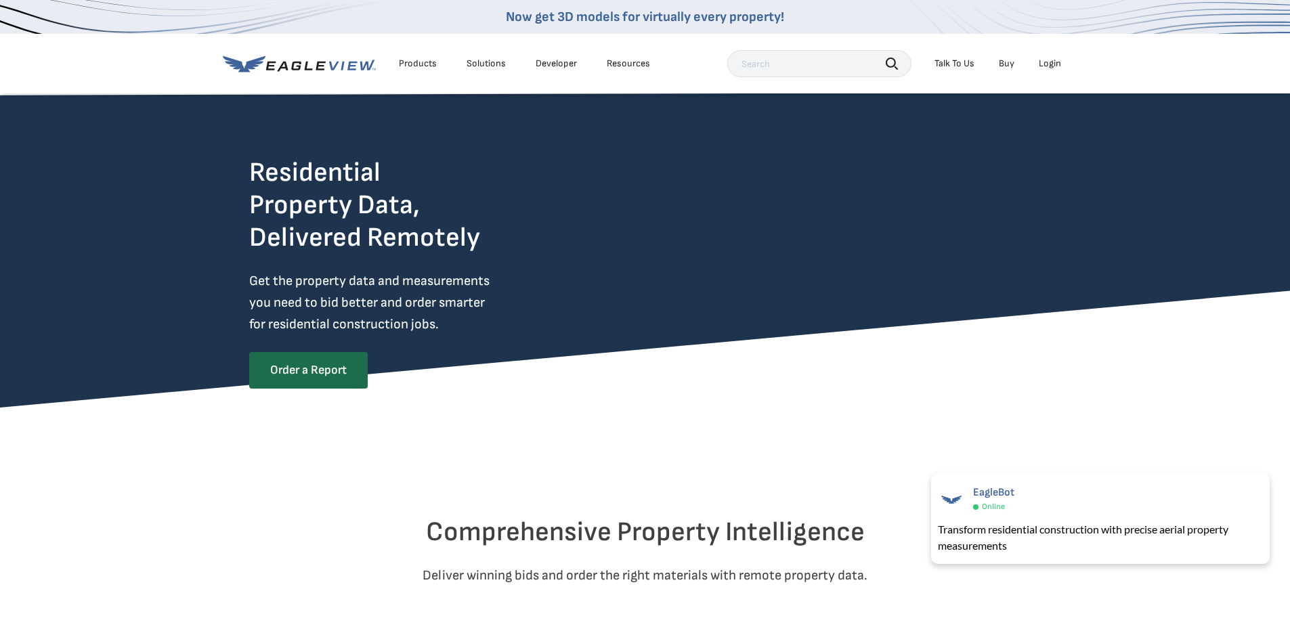
click at [1043, 62] on div "Login" at bounding box center [1050, 64] width 22 height 12
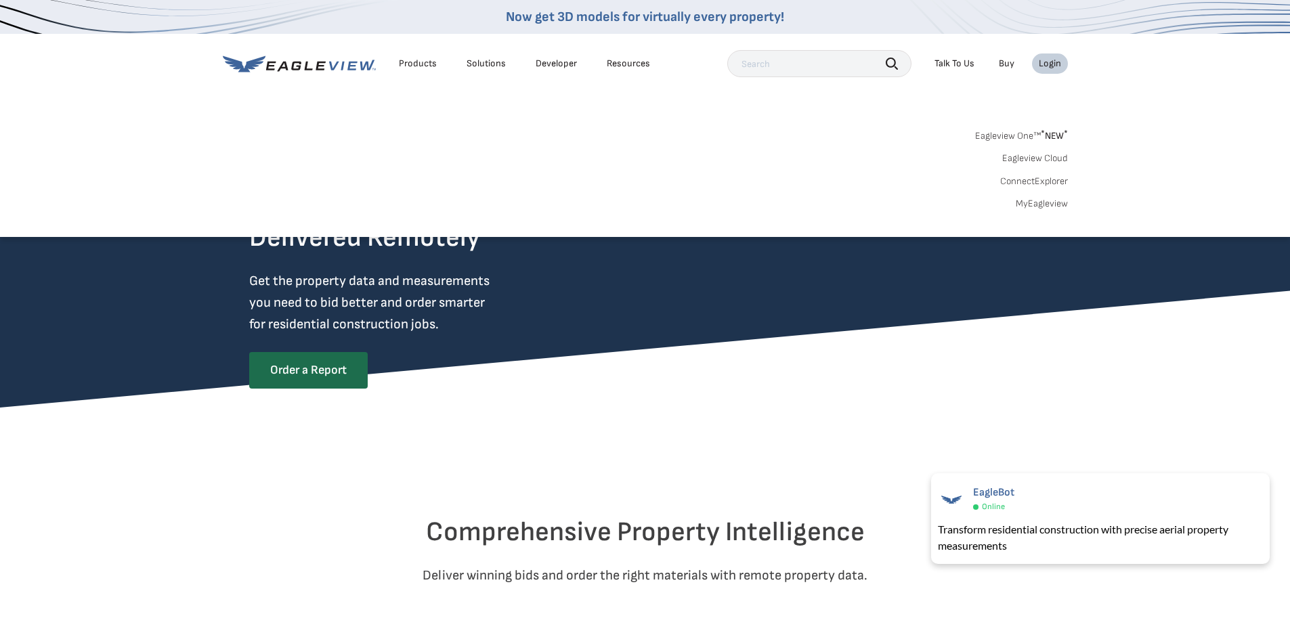
click at [1049, 160] on link "Eagleview Cloud" at bounding box center [1035, 158] width 66 height 12
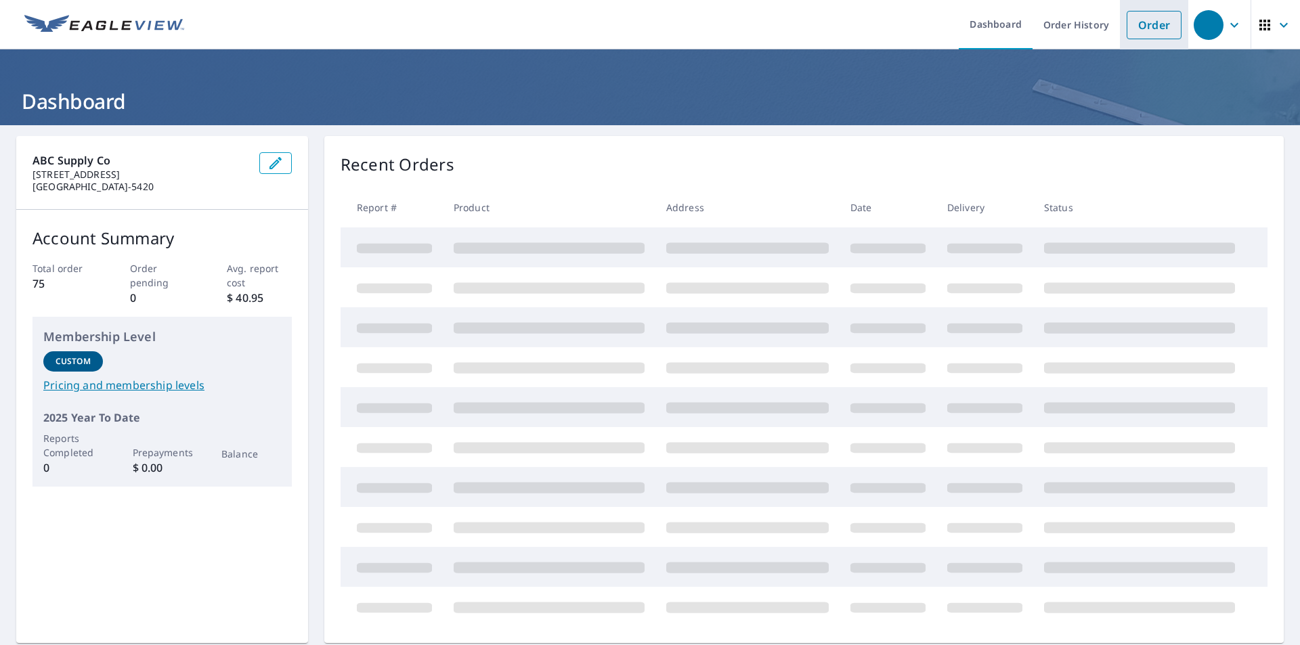
click at [1137, 23] on link "Order" at bounding box center [1154, 25] width 55 height 28
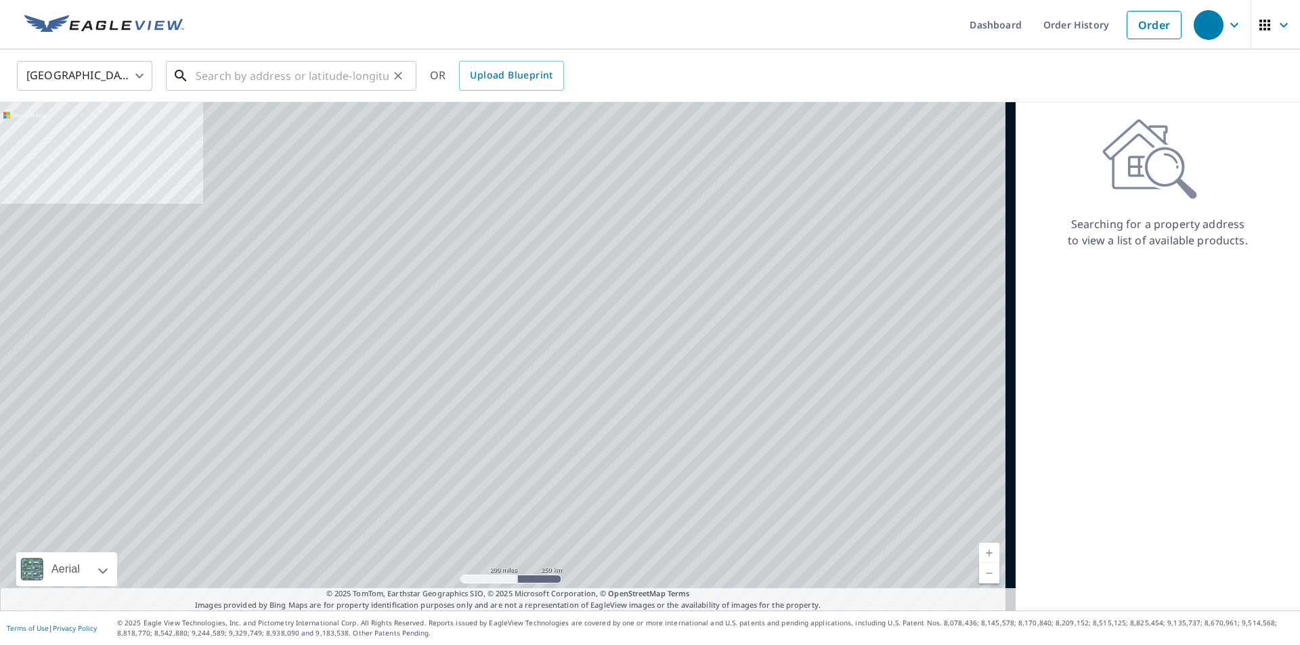
click at [206, 71] on input "text" at bounding box center [292, 76] width 193 height 38
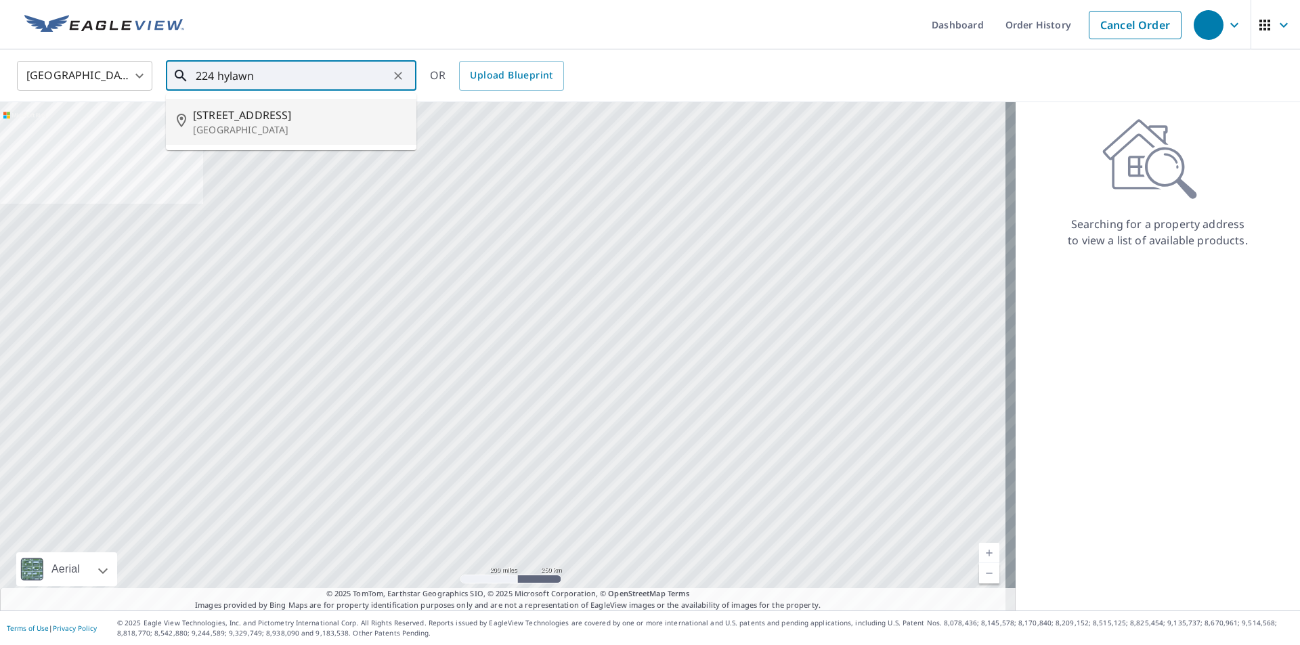
click at [215, 126] on p "[GEOGRAPHIC_DATA]" at bounding box center [299, 130] width 213 height 14
type input "[STREET_ADDRESS]"
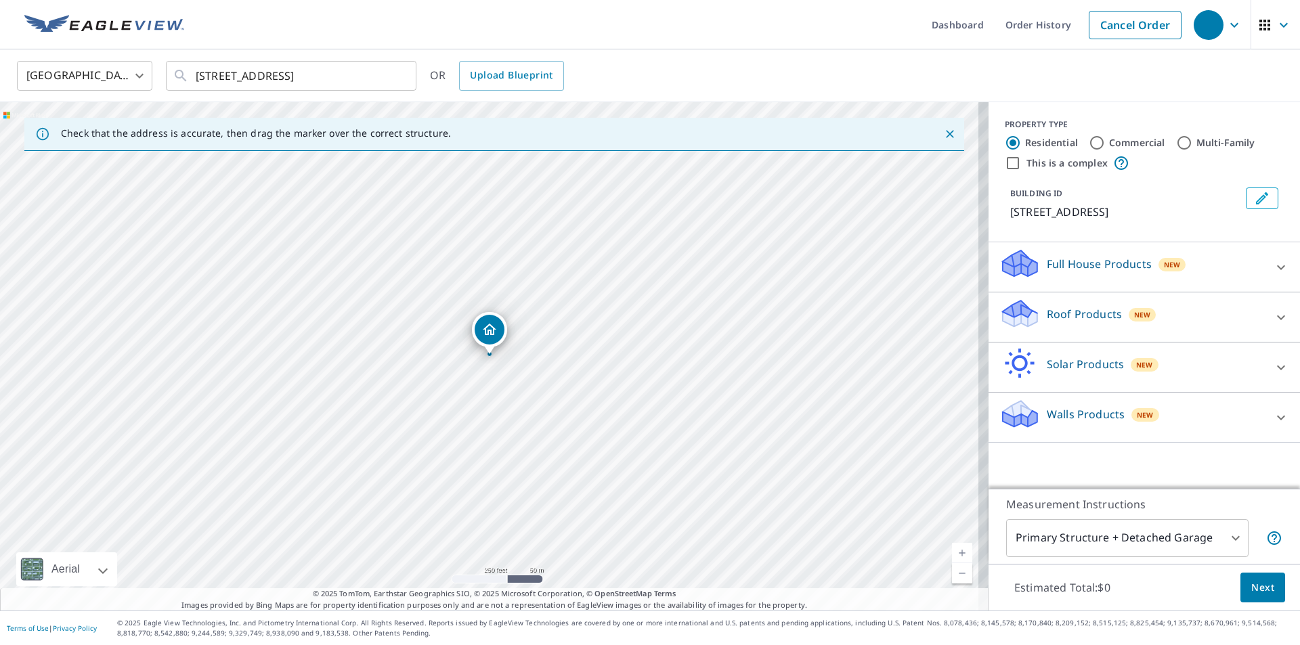
click at [1062, 309] on p "Roof Products" at bounding box center [1084, 314] width 75 height 16
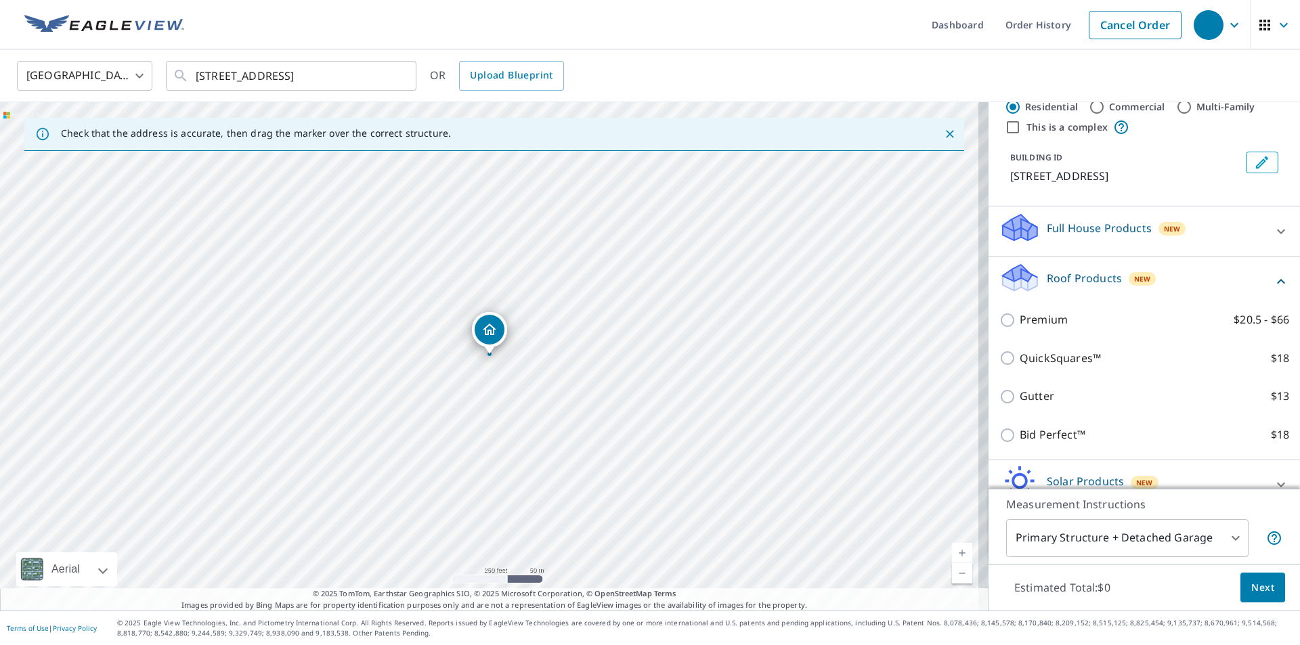
scroll to position [68, 0]
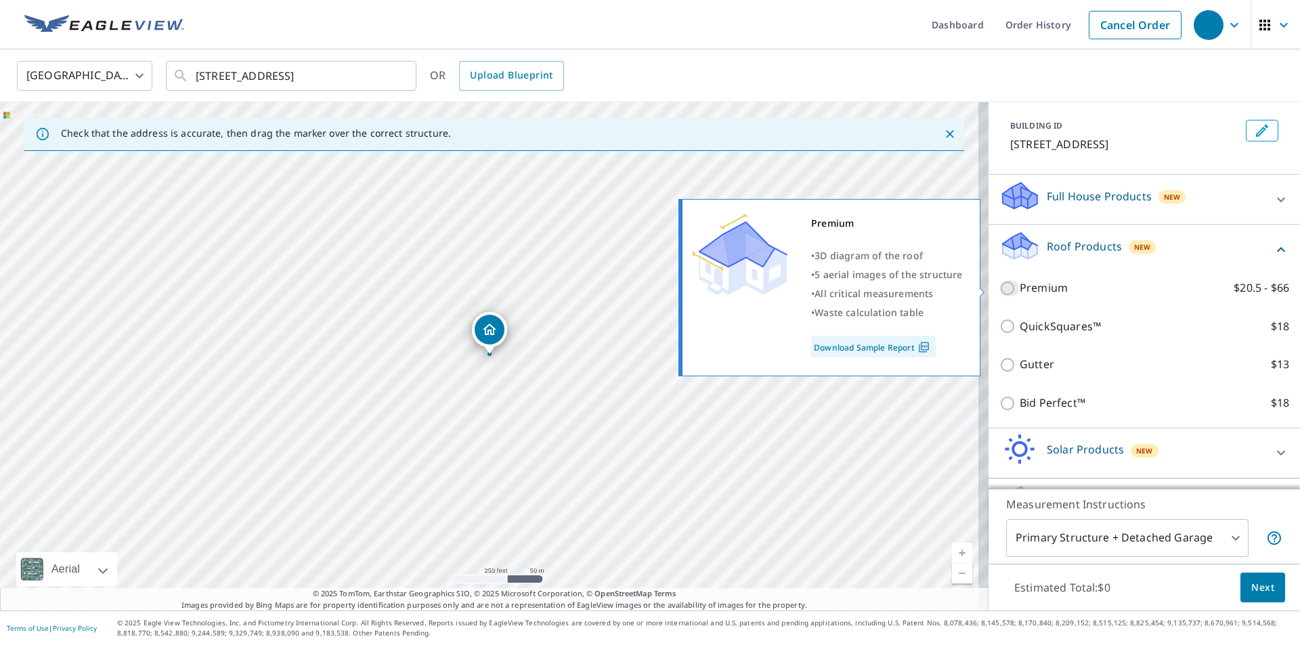
click at [999, 290] on input "Premium $20.5 - $66" at bounding box center [1009, 288] width 20 height 16
checkbox input "true"
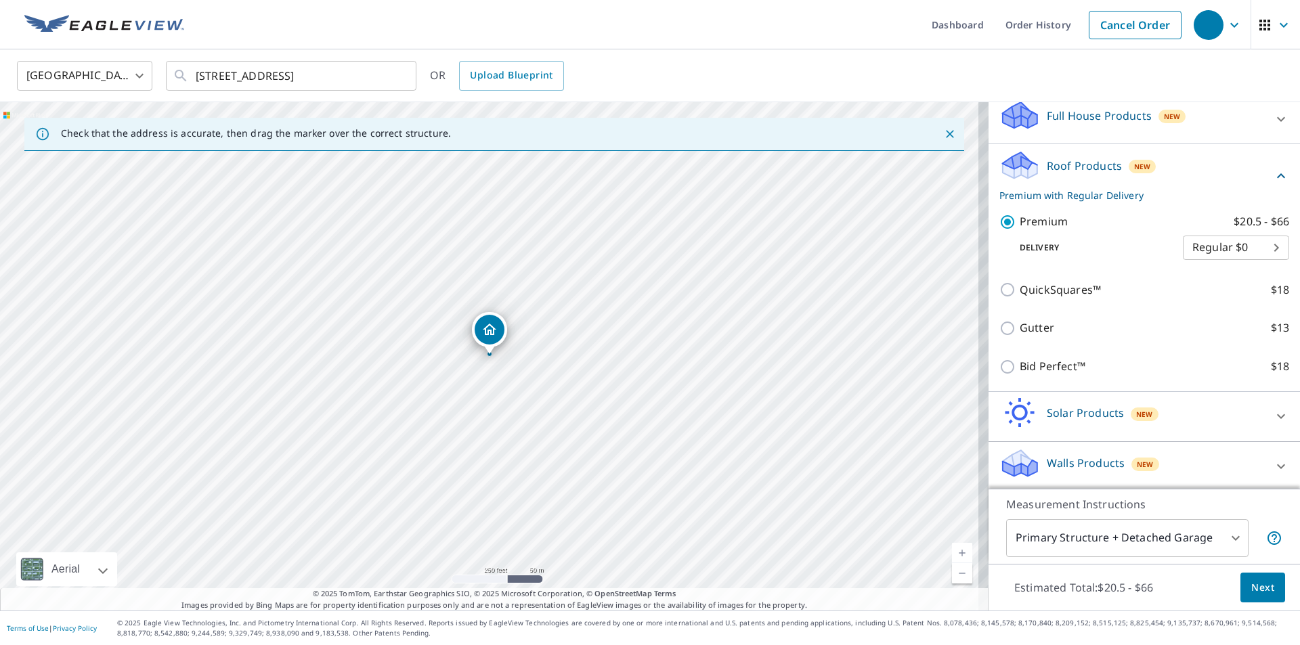
scroll to position [152, 0]
click at [1255, 586] on span "Next" at bounding box center [1262, 588] width 23 height 17
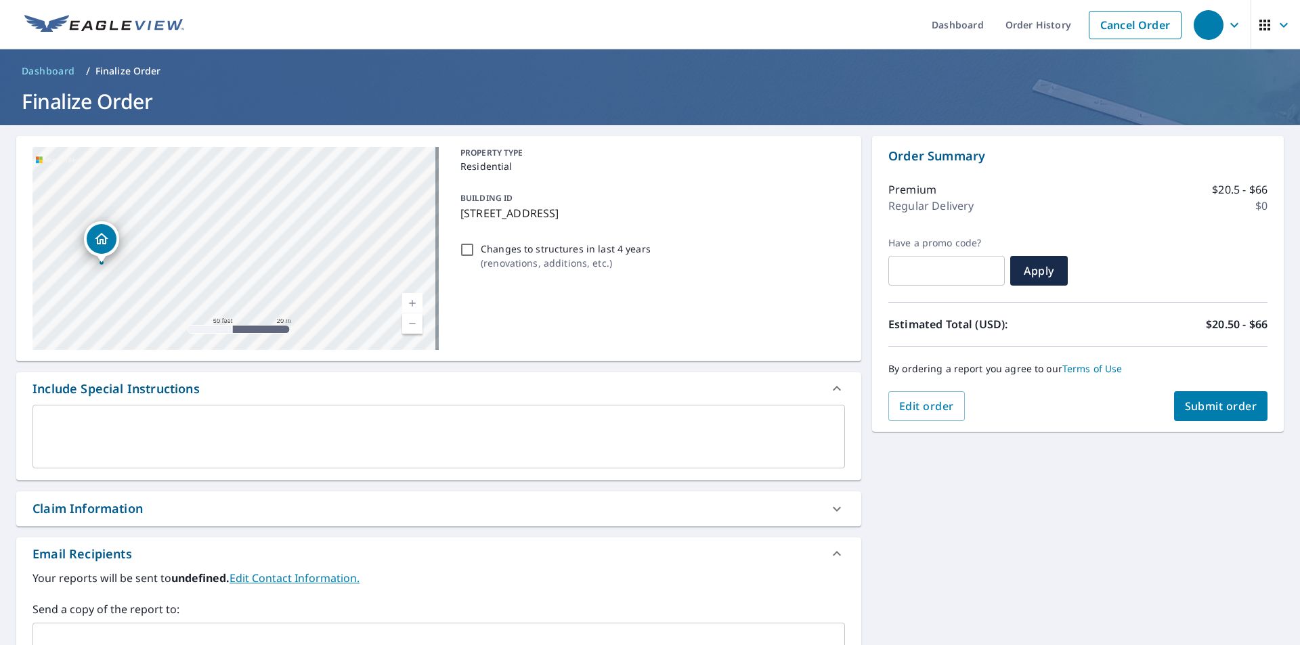
drag, startPoint x: 189, startPoint y: 237, endPoint x: 391, endPoint y: 250, distance: 202.2
click at [391, 250] on div "[STREET_ADDRESS]" at bounding box center [235, 248] width 406 height 203
click at [1211, 411] on span "Submit order" at bounding box center [1221, 406] width 72 height 15
